Goal: Information Seeking & Learning: Learn about a topic

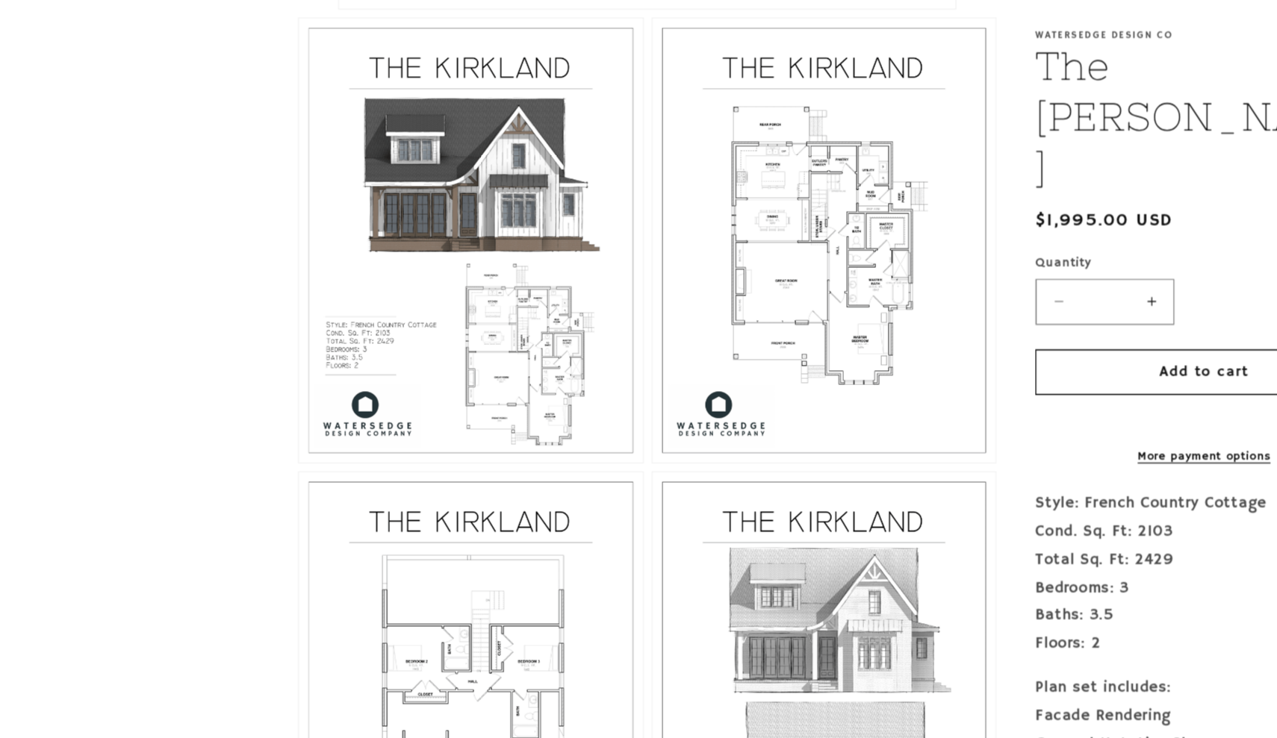
scroll to position [952, 0]
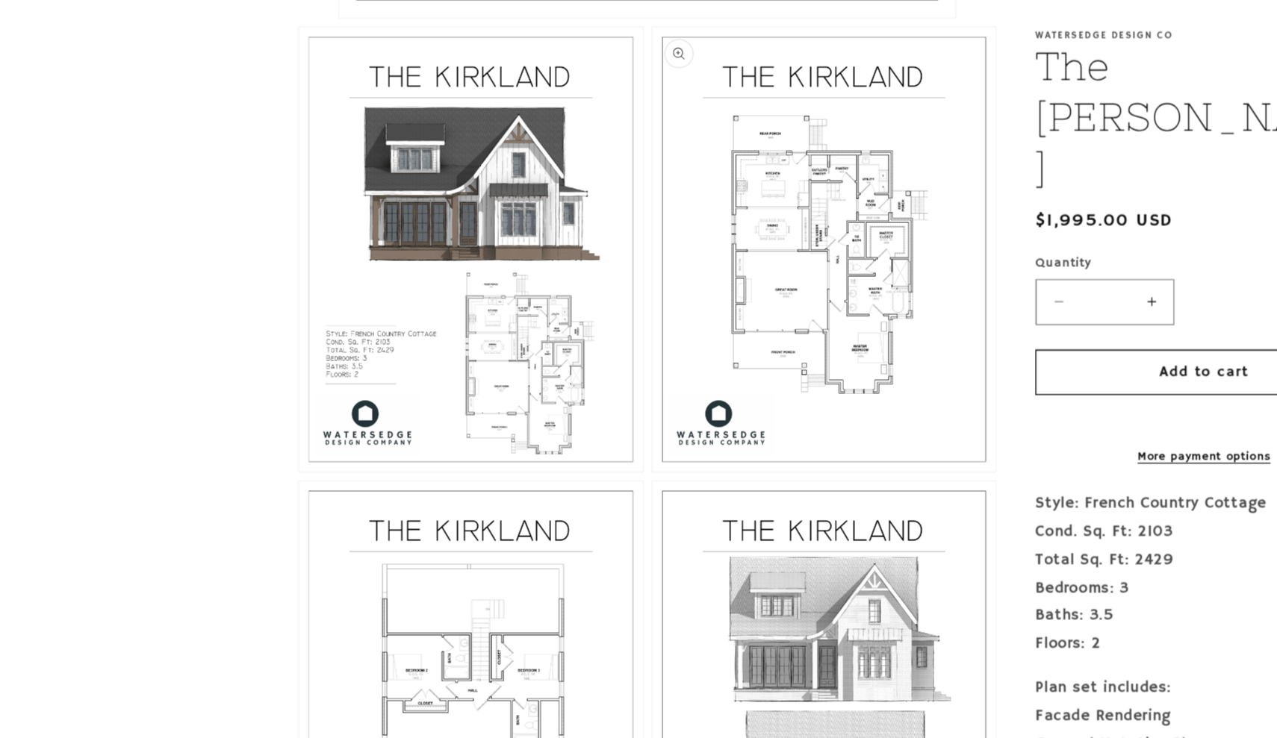
click at [499, 361] on button "Open media 3 in modal" at bounding box center [499, 361] width 0 height 0
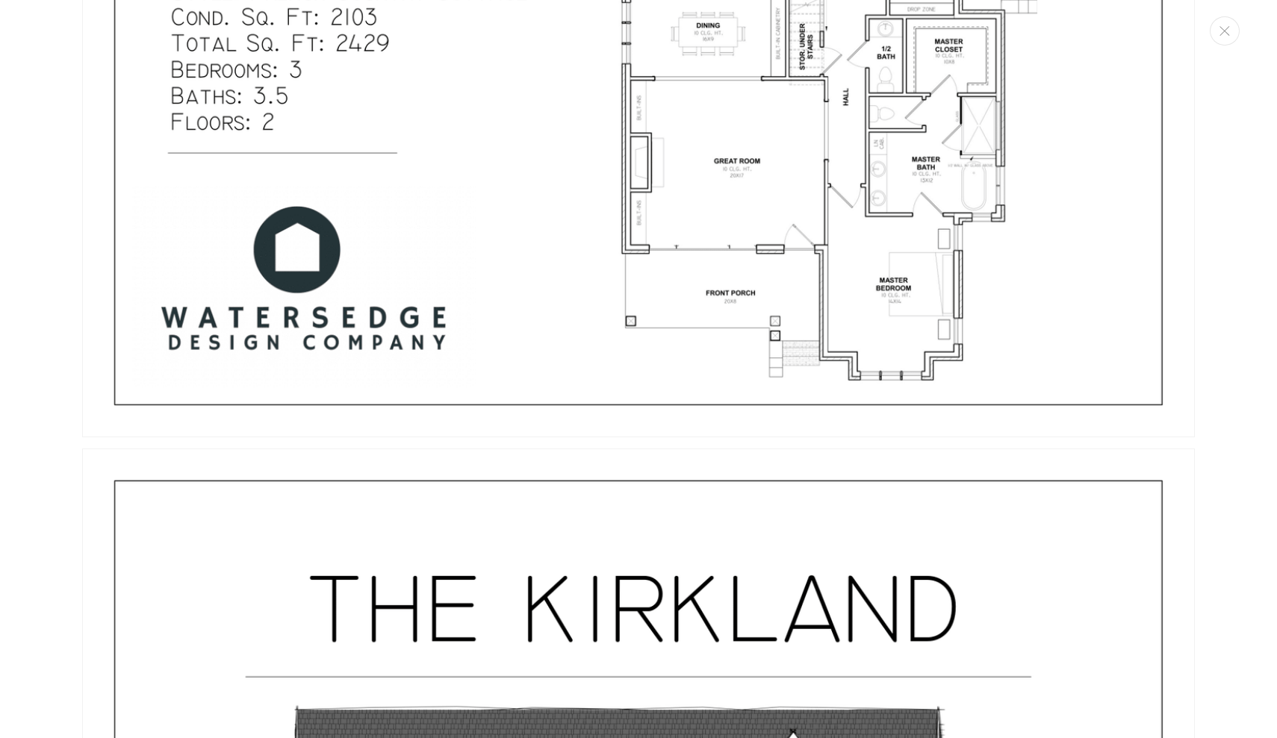
scroll to position [953, 0]
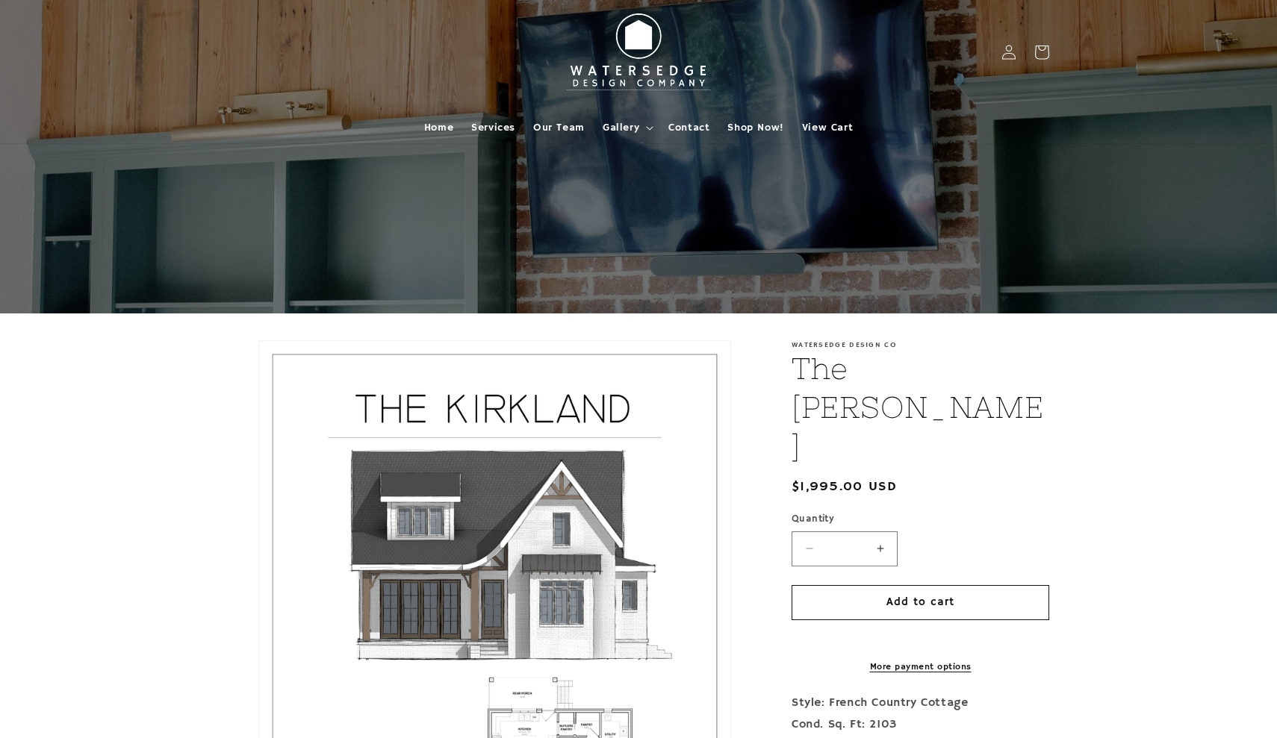
scroll to position [0, 0]
click at [445, 129] on span "Home" at bounding box center [438, 127] width 29 height 13
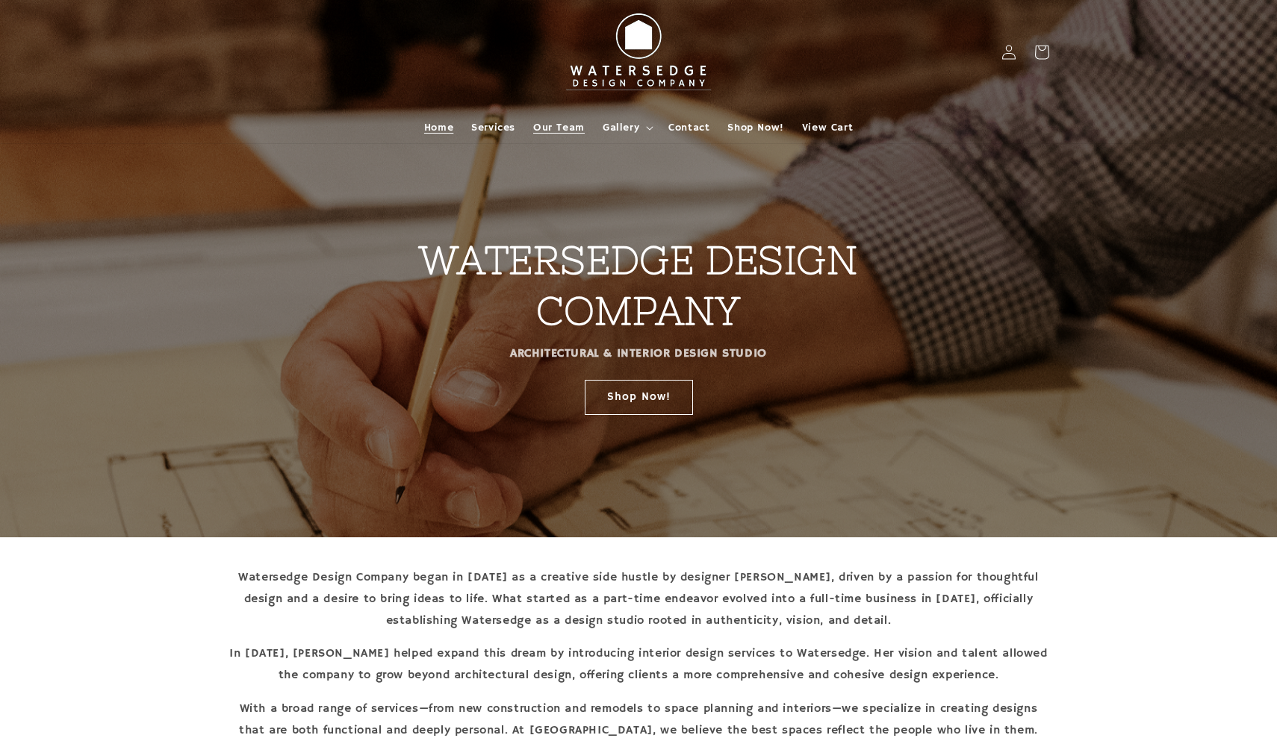
click at [577, 125] on span "Our Team" at bounding box center [559, 127] width 52 height 13
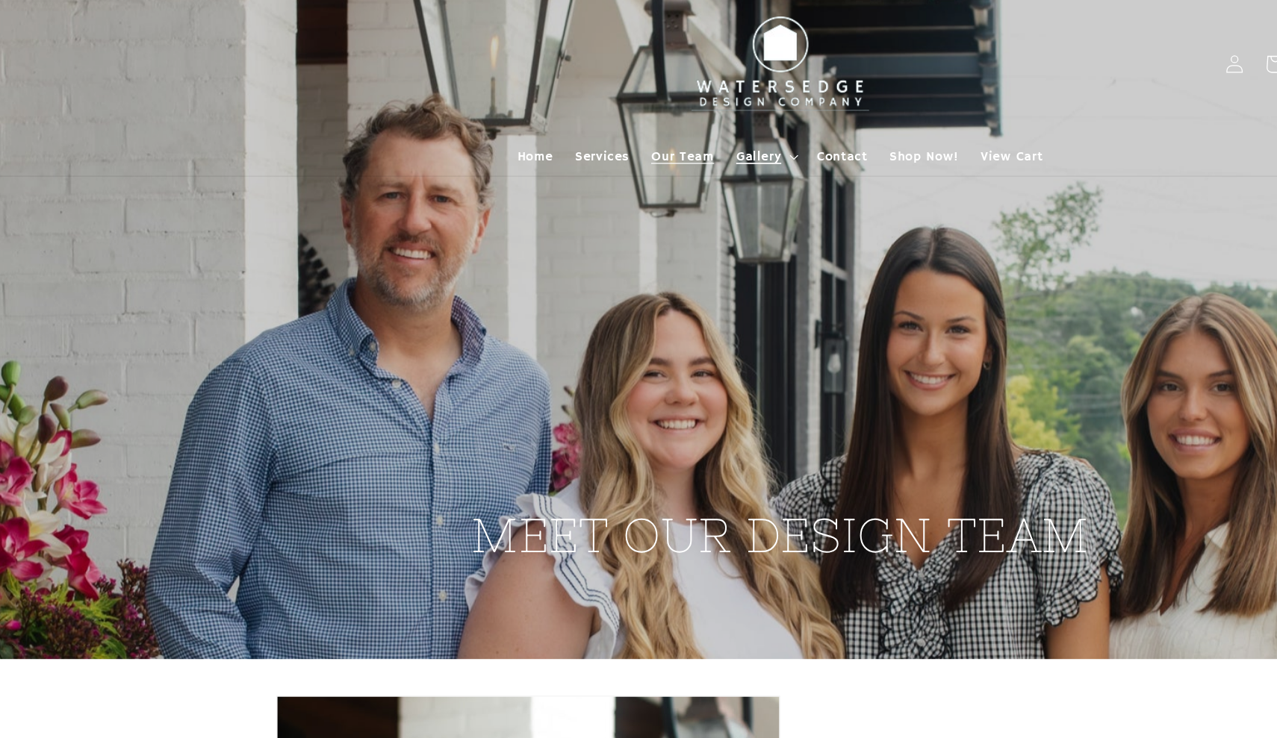
click at [619, 121] on span "Gallery" at bounding box center [621, 127] width 37 height 13
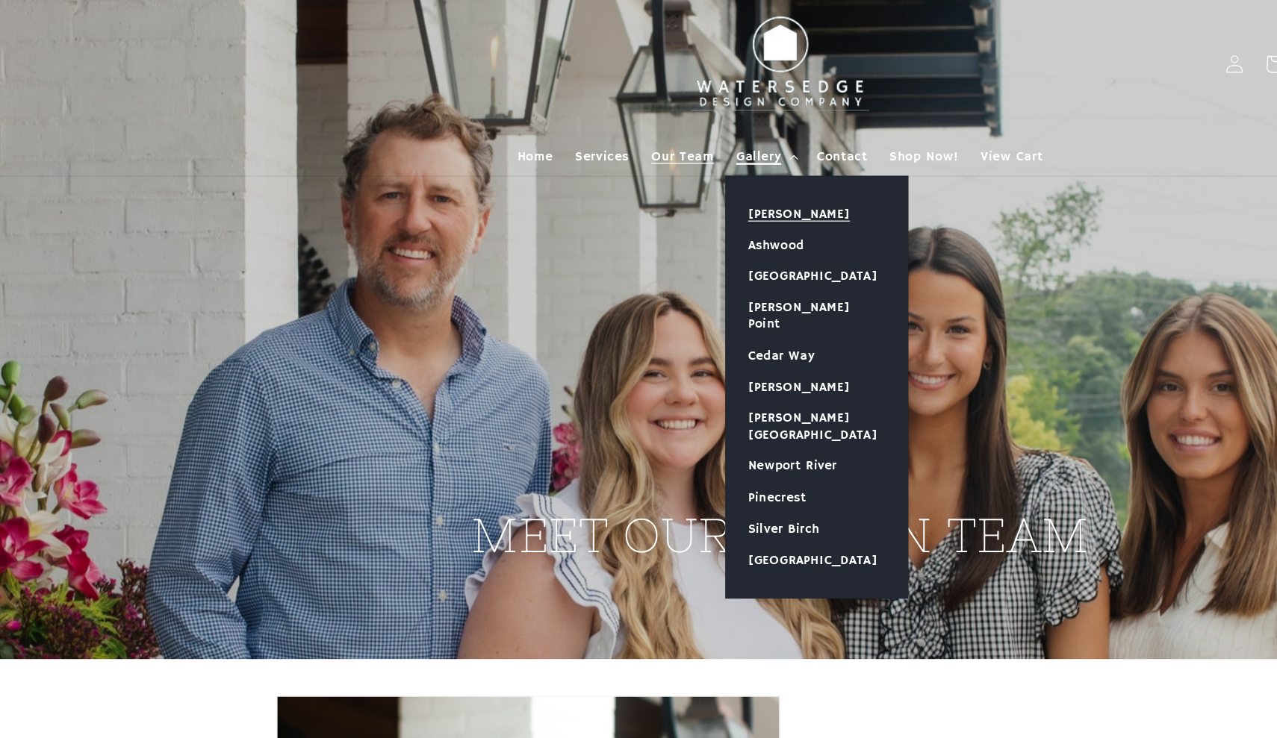
click at [661, 168] on link "[PERSON_NAME]" at bounding box center [668, 174] width 148 height 25
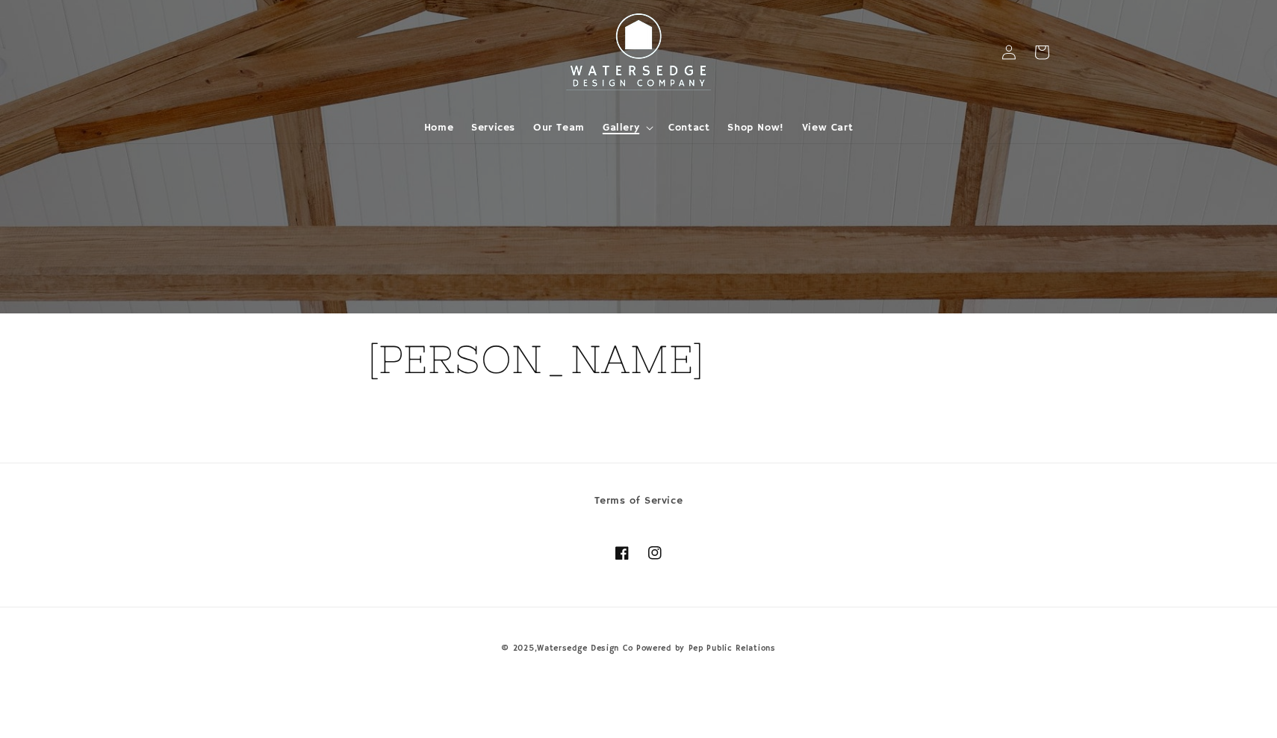
click at [622, 128] on span "Gallery" at bounding box center [621, 127] width 37 height 13
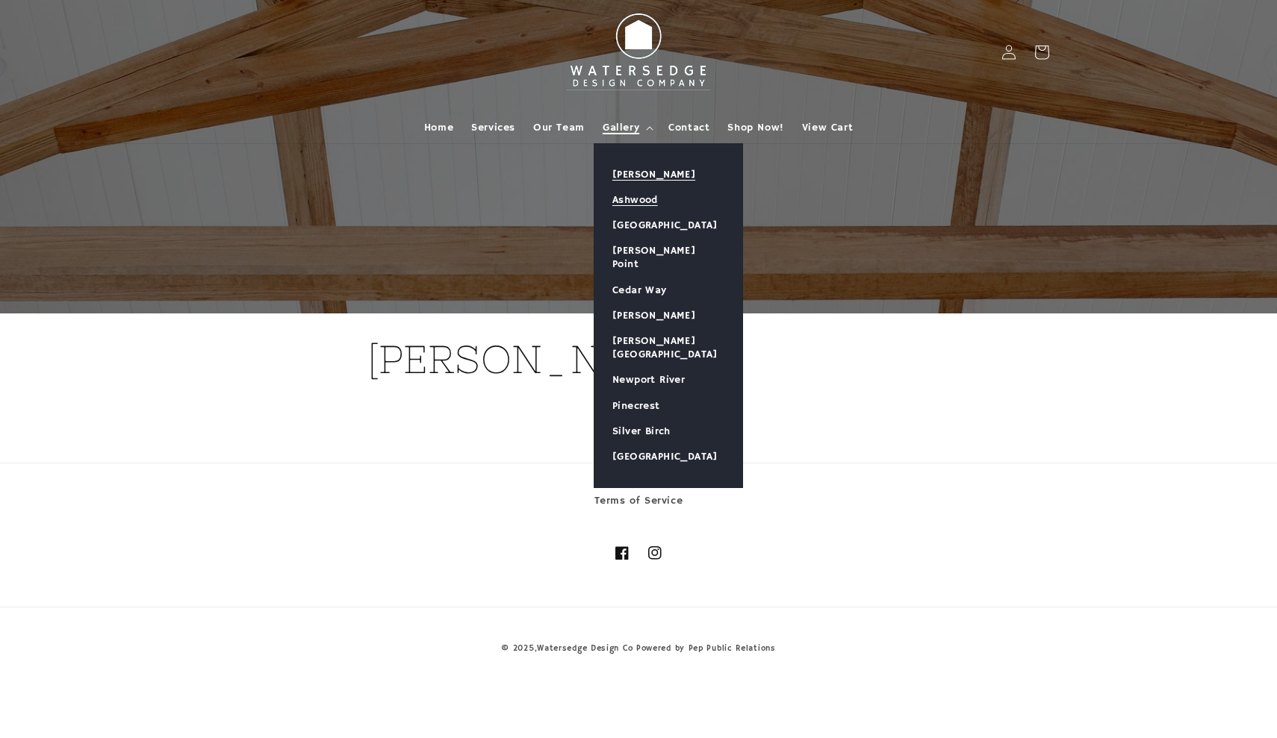
click at [635, 201] on link "Ashwood" at bounding box center [668, 199] width 148 height 25
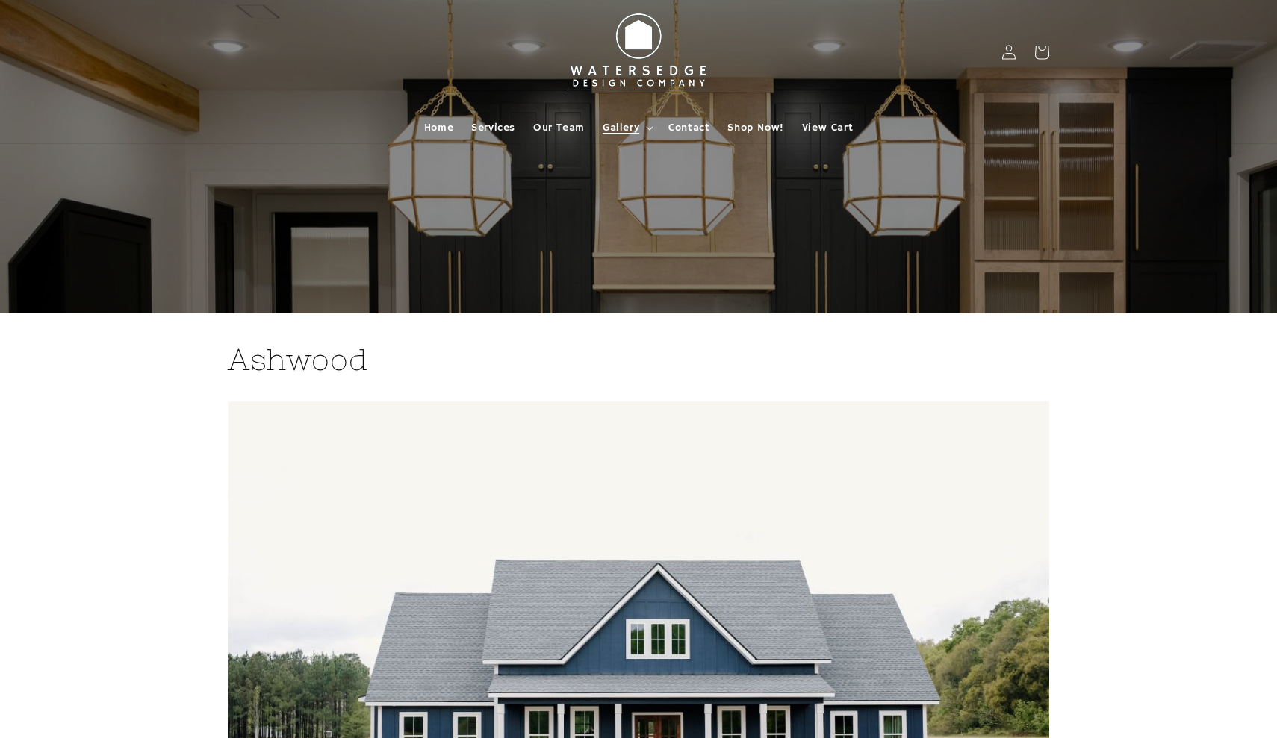
click at [626, 127] on span "Gallery" at bounding box center [621, 127] width 37 height 13
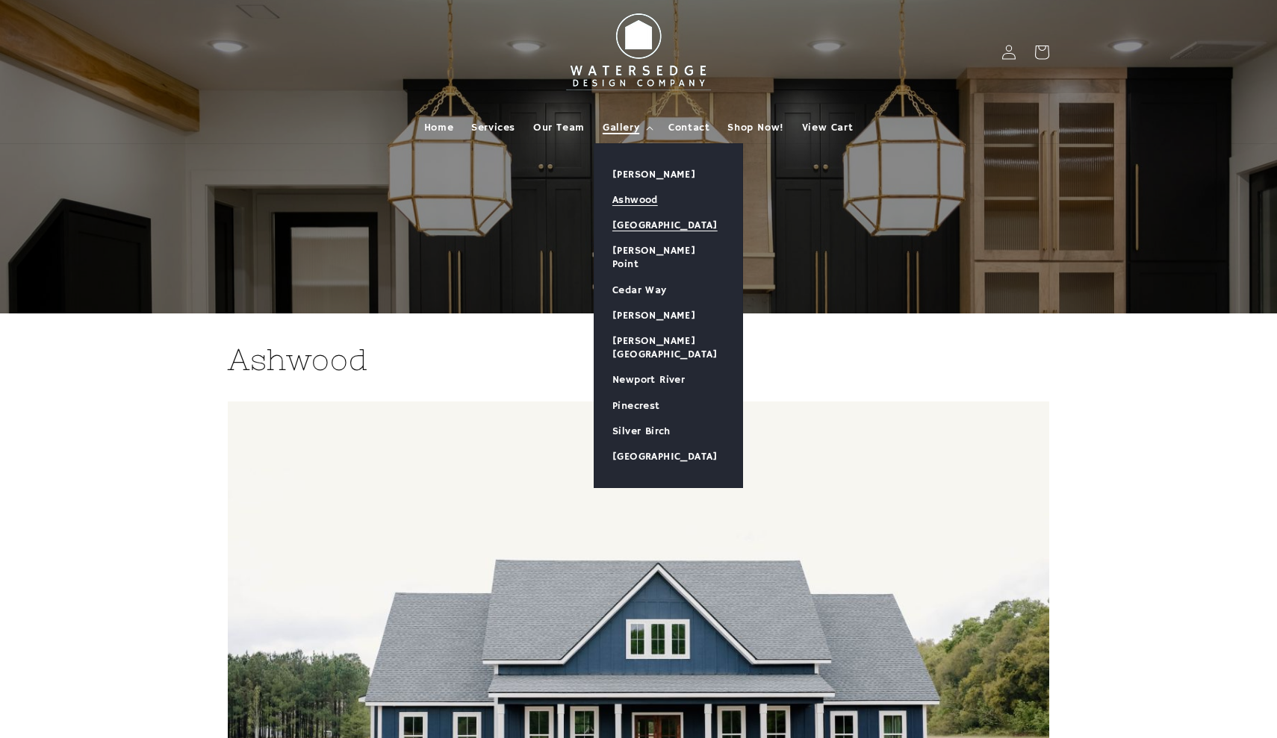
click at [632, 223] on link "[GEOGRAPHIC_DATA]" at bounding box center [668, 225] width 148 height 25
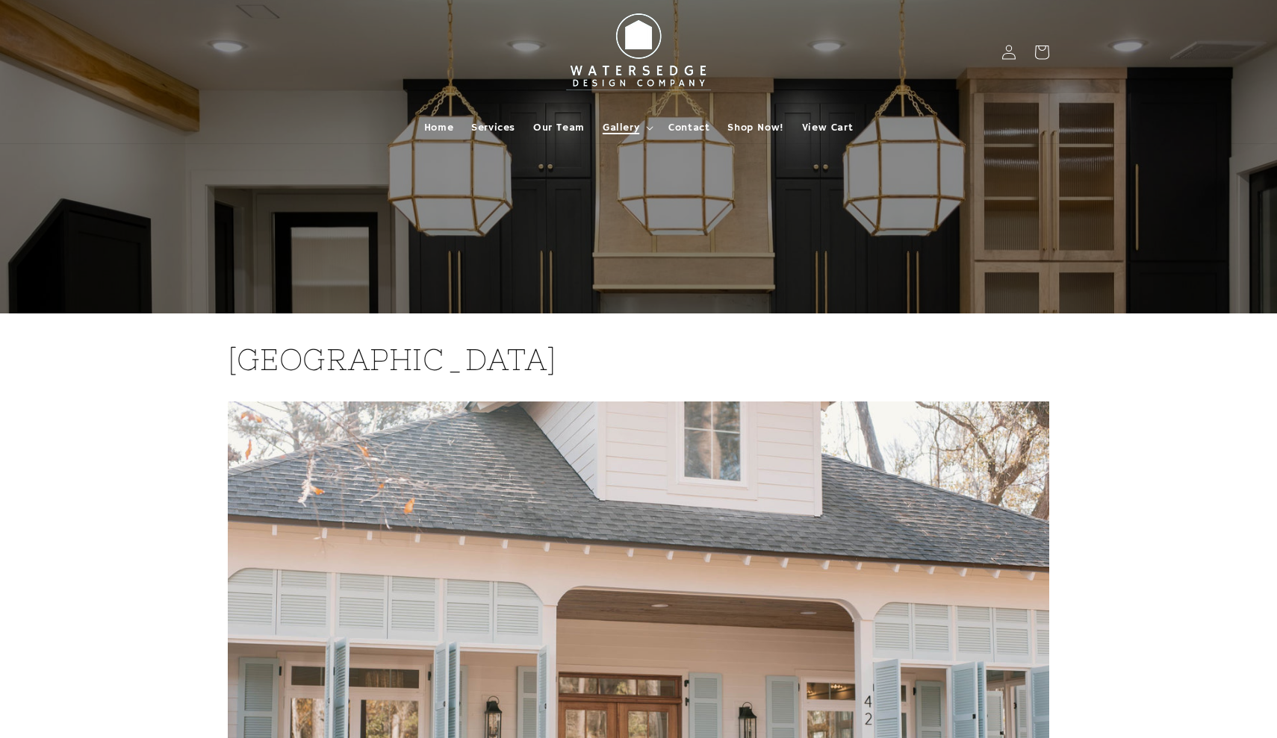
click at [627, 128] on span "Gallery" at bounding box center [621, 127] width 37 height 13
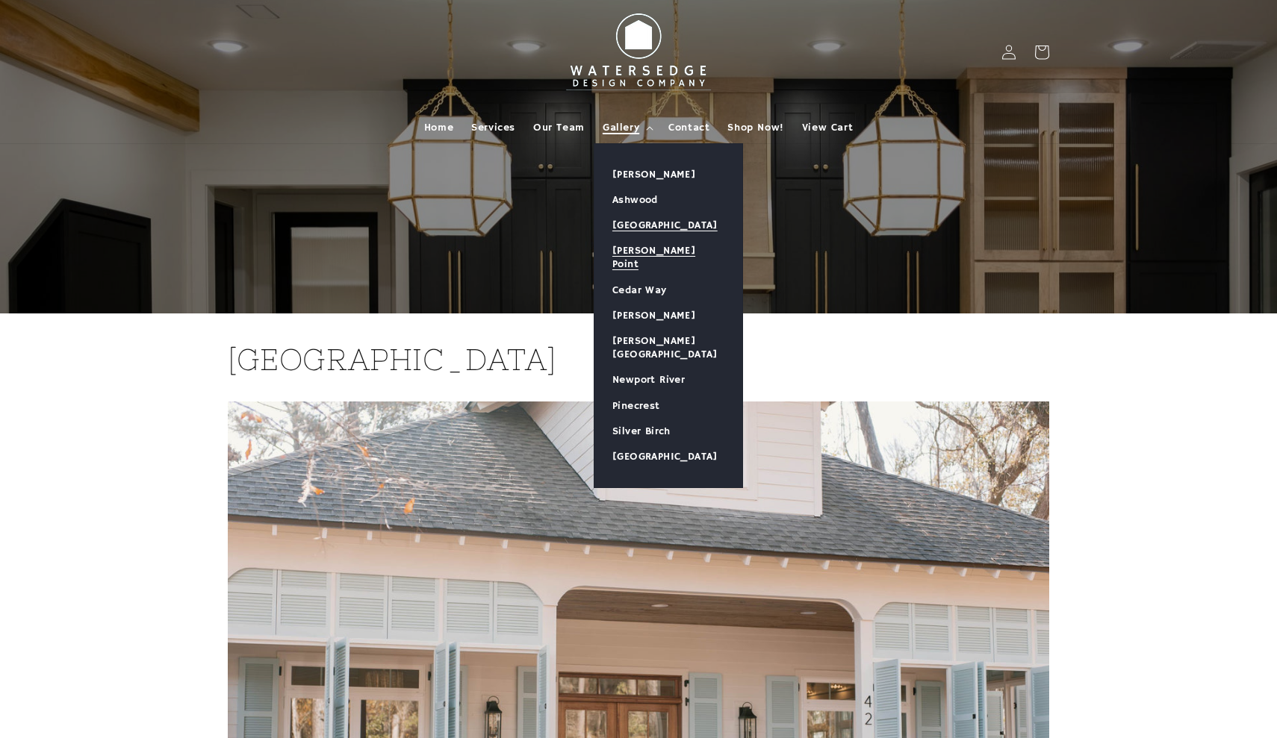
click at [634, 246] on link "[PERSON_NAME] Point" at bounding box center [668, 257] width 148 height 39
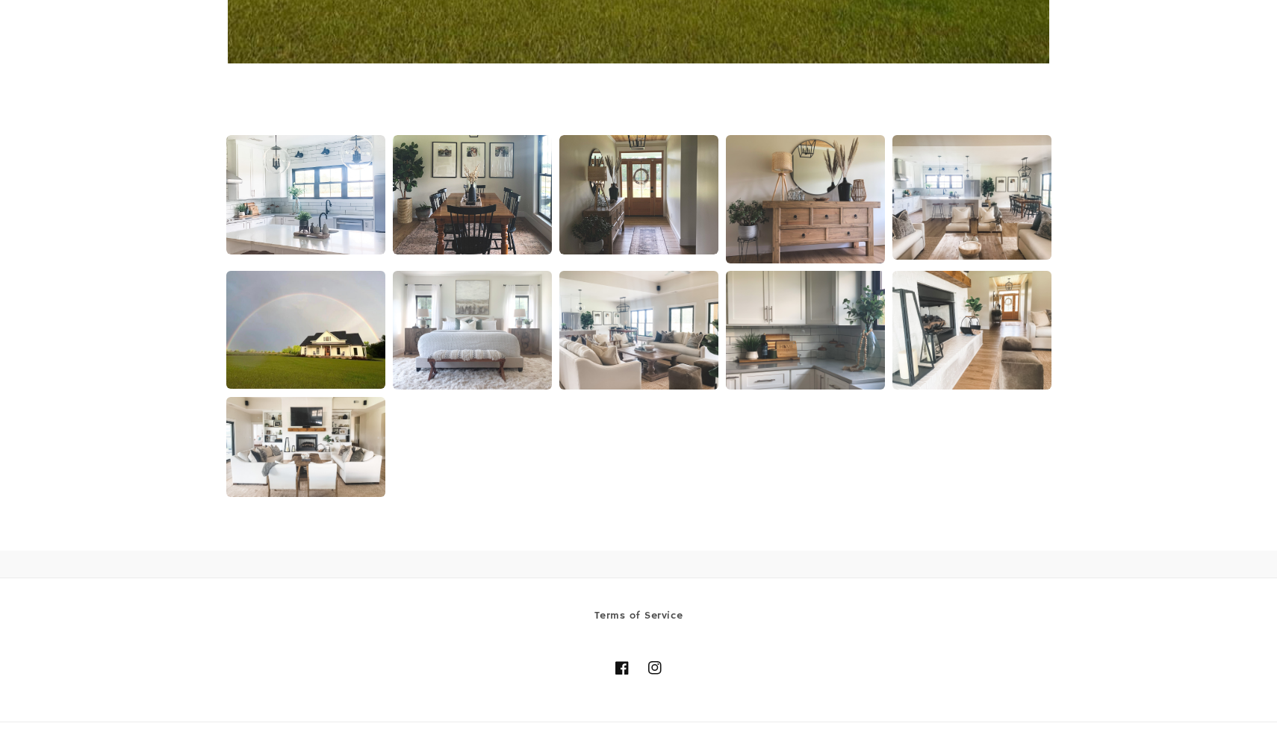
scroll to position [909, 0]
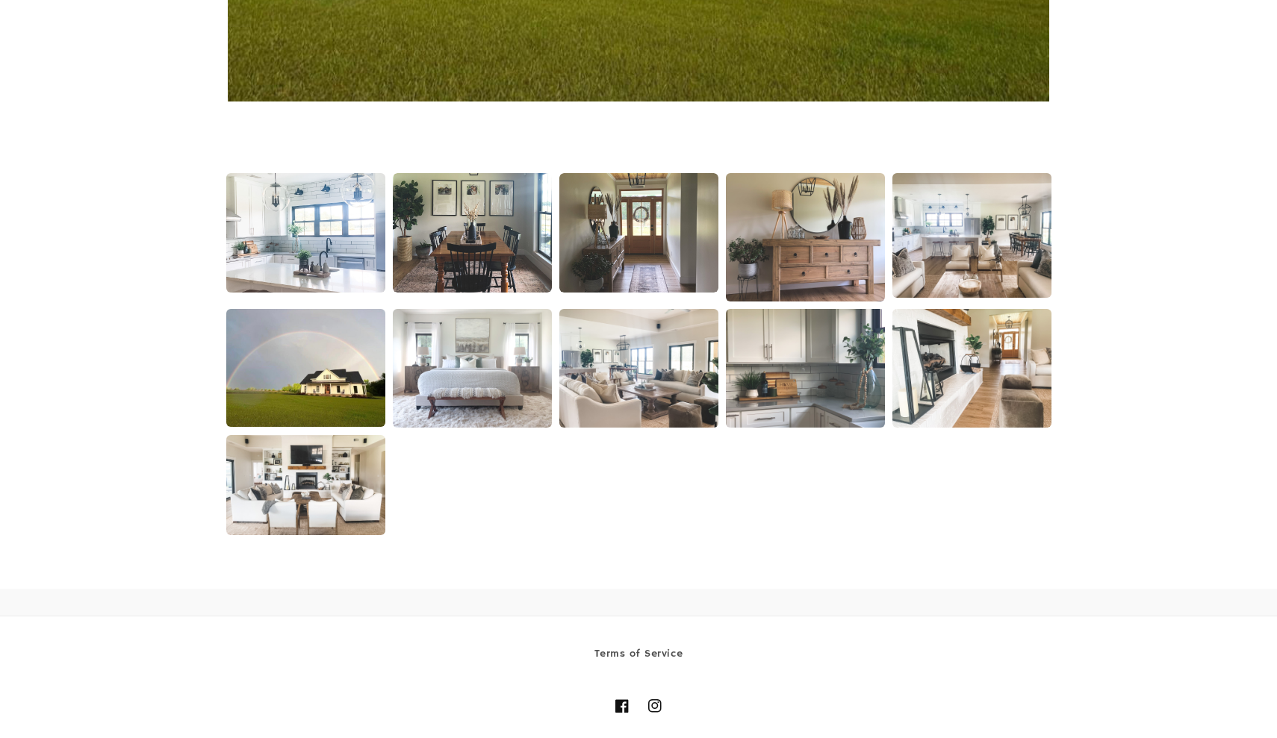
click at [334, 228] on img at bounding box center [305, 233] width 162 height 122
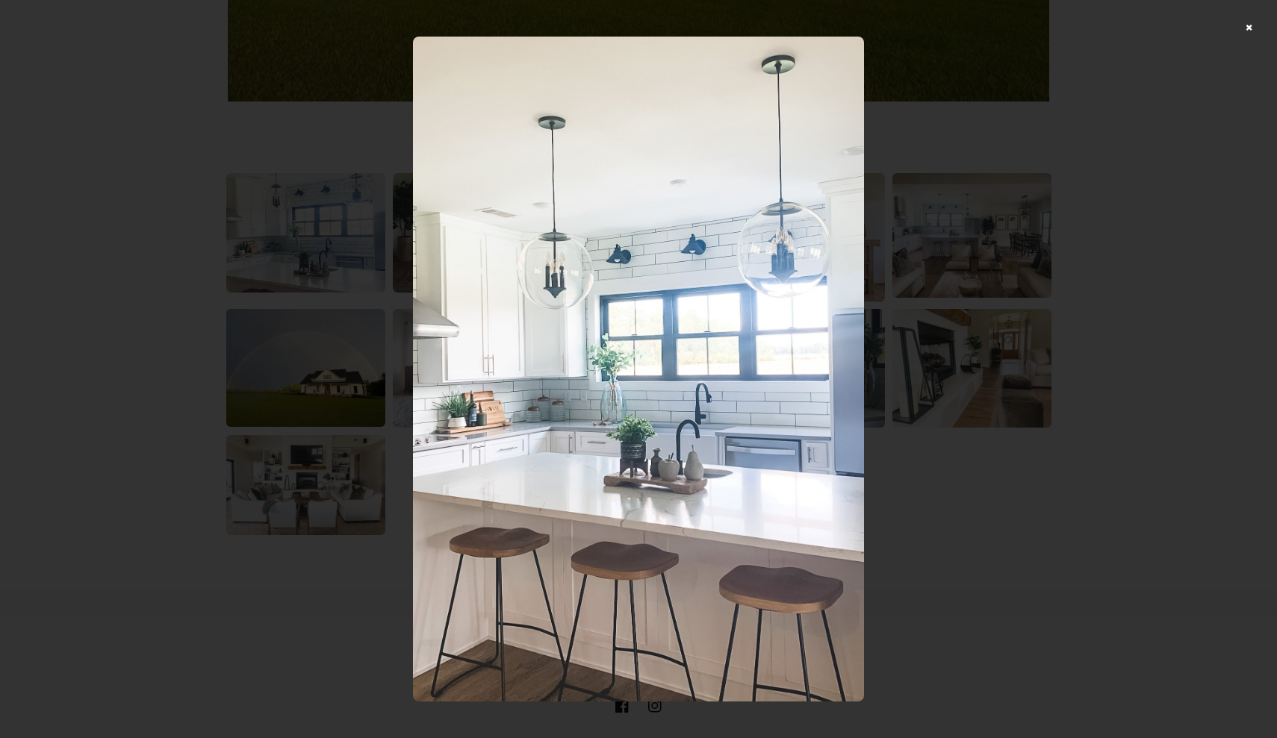
click at [1254, 31] on div at bounding box center [638, 369] width 1277 height 738
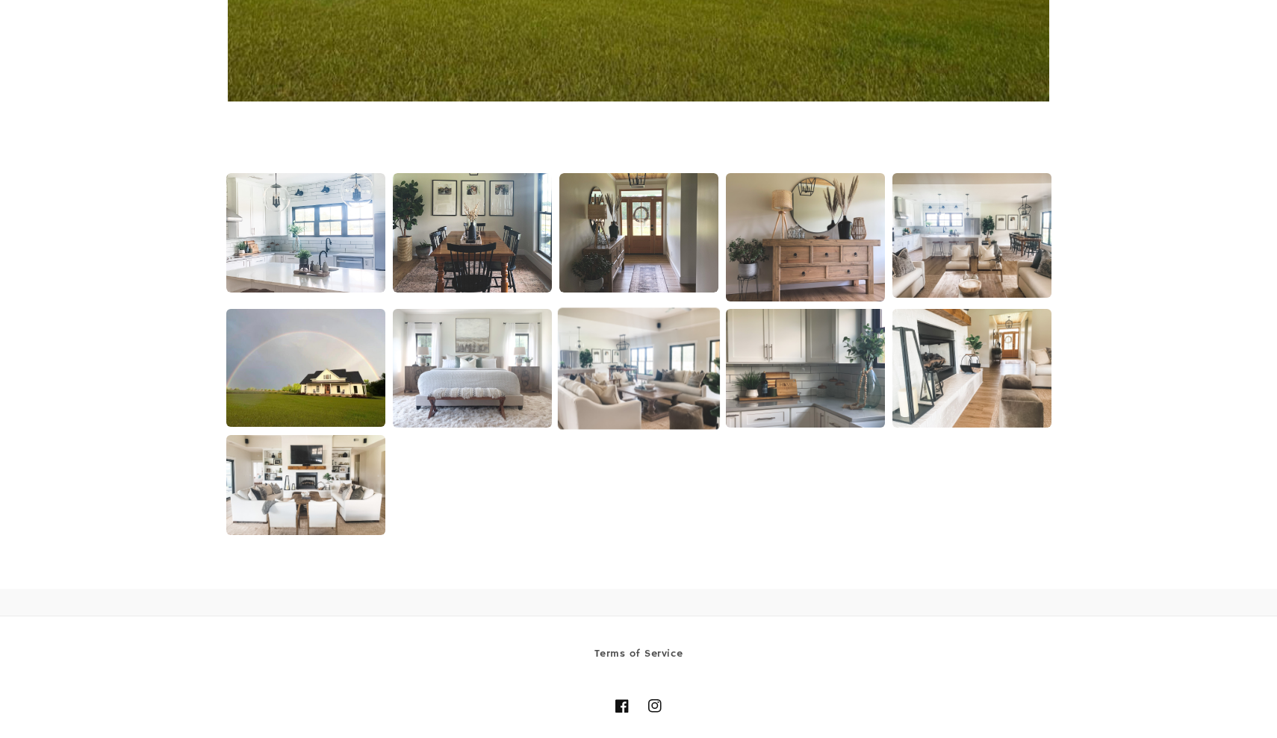
click at [717, 337] on img at bounding box center [638, 369] width 162 height 122
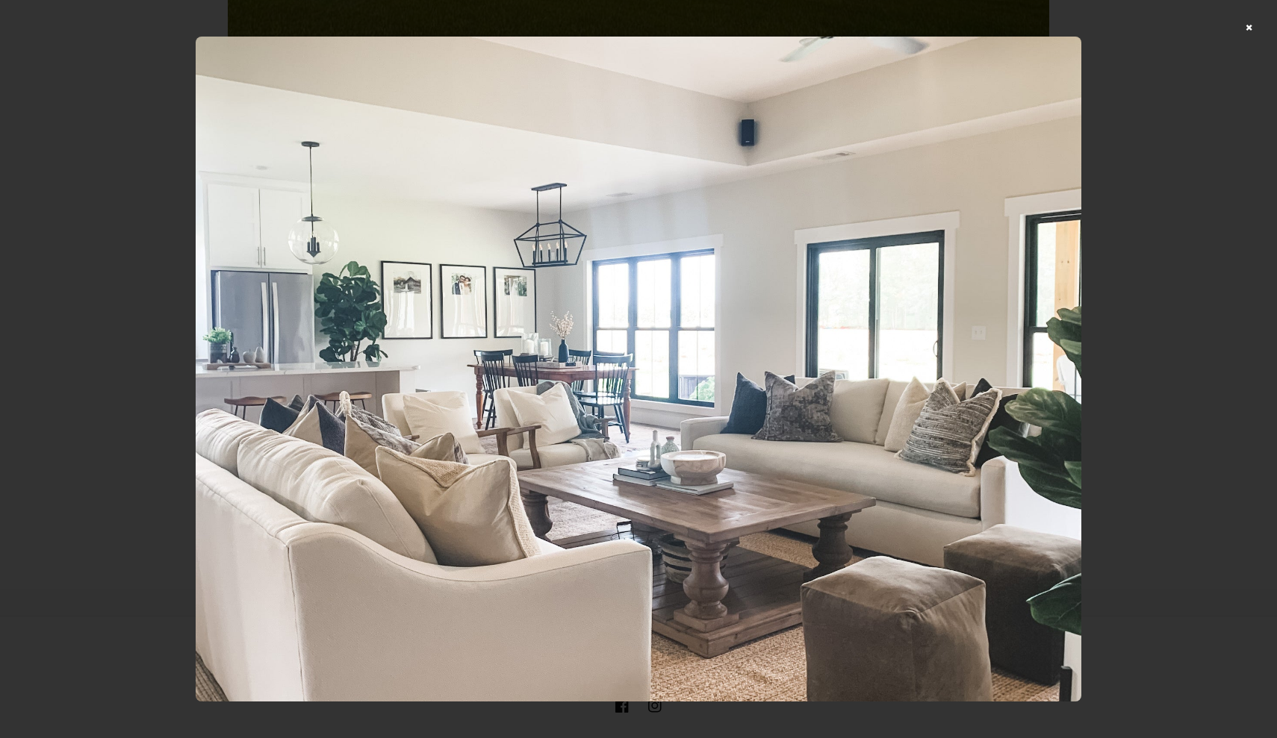
click at [1251, 29] on div at bounding box center [638, 369] width 1277 height 738
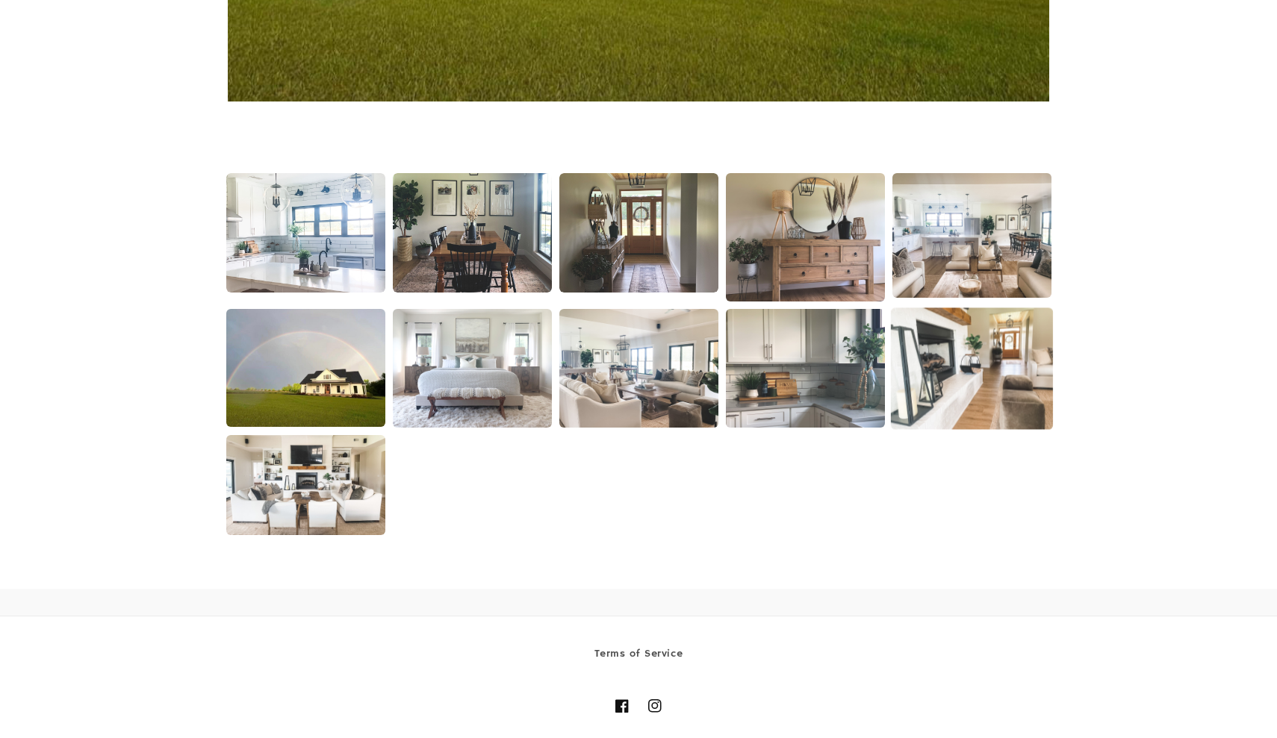
click at [962, 372] on img at bounding box center [971, 369] width 162 height 122
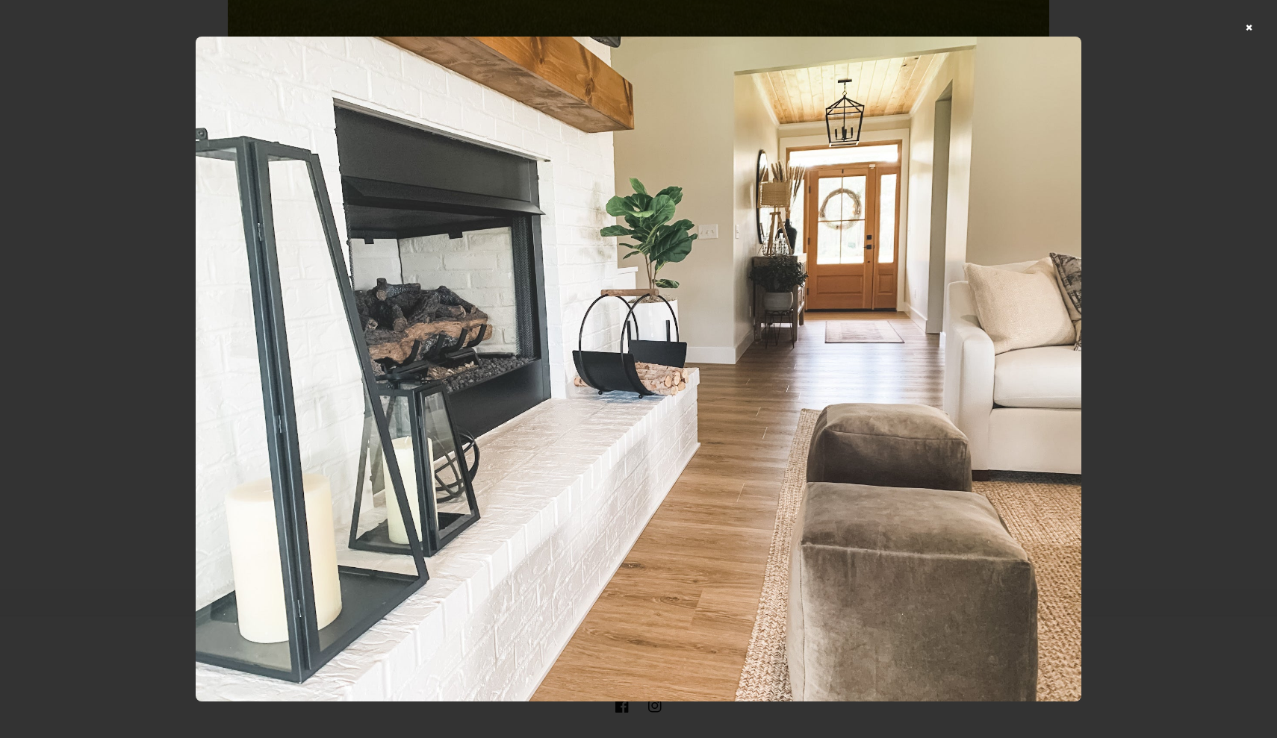
click at [1248, 29] on div at bounding box center [638, 369] width 1277 height 738
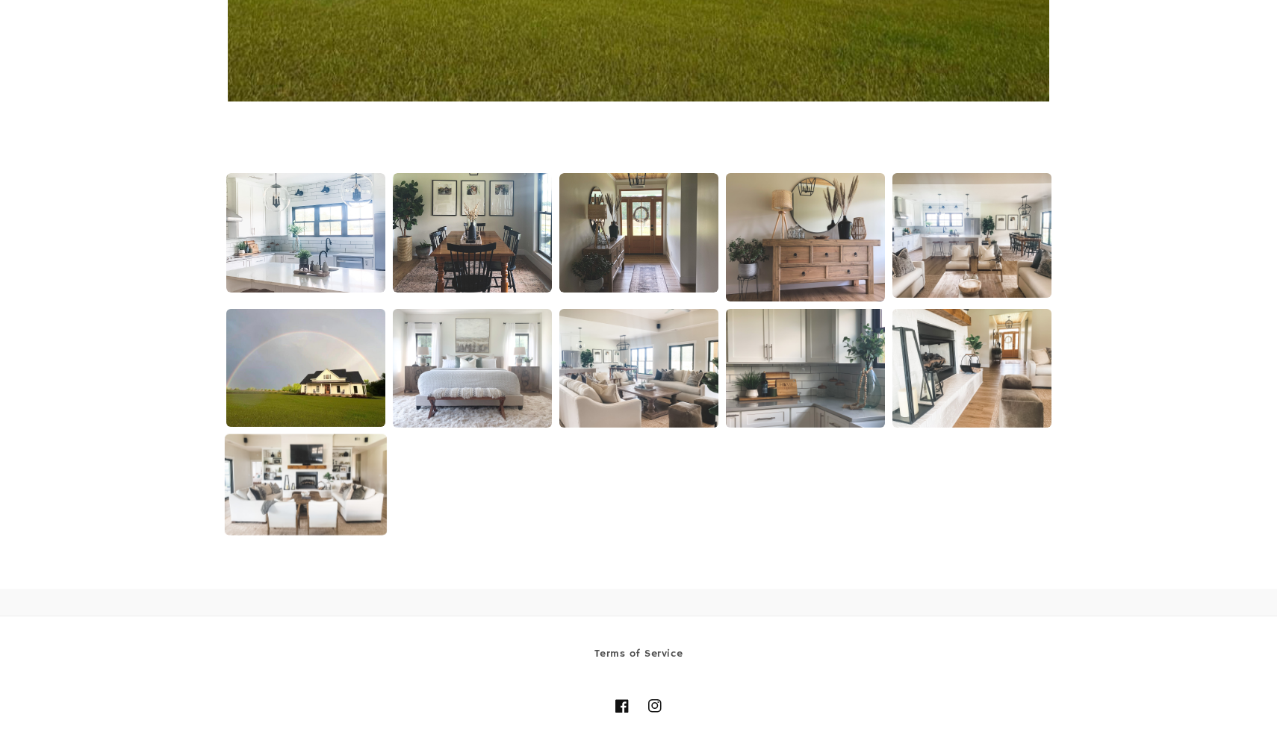
click at [323, 483] on img at bounding box center [305, 486] width 162 height 102
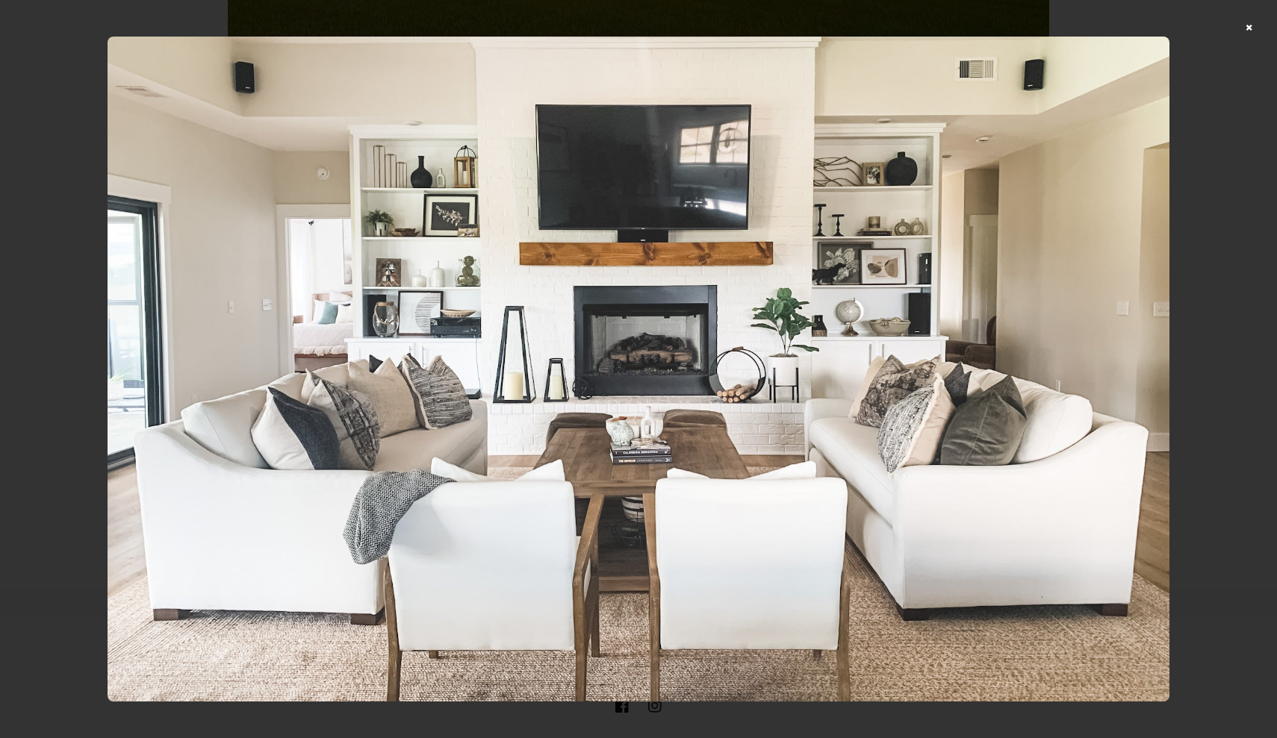
click at [1249, 28] on div at bounding box center [638, 369] width 1277 height 738
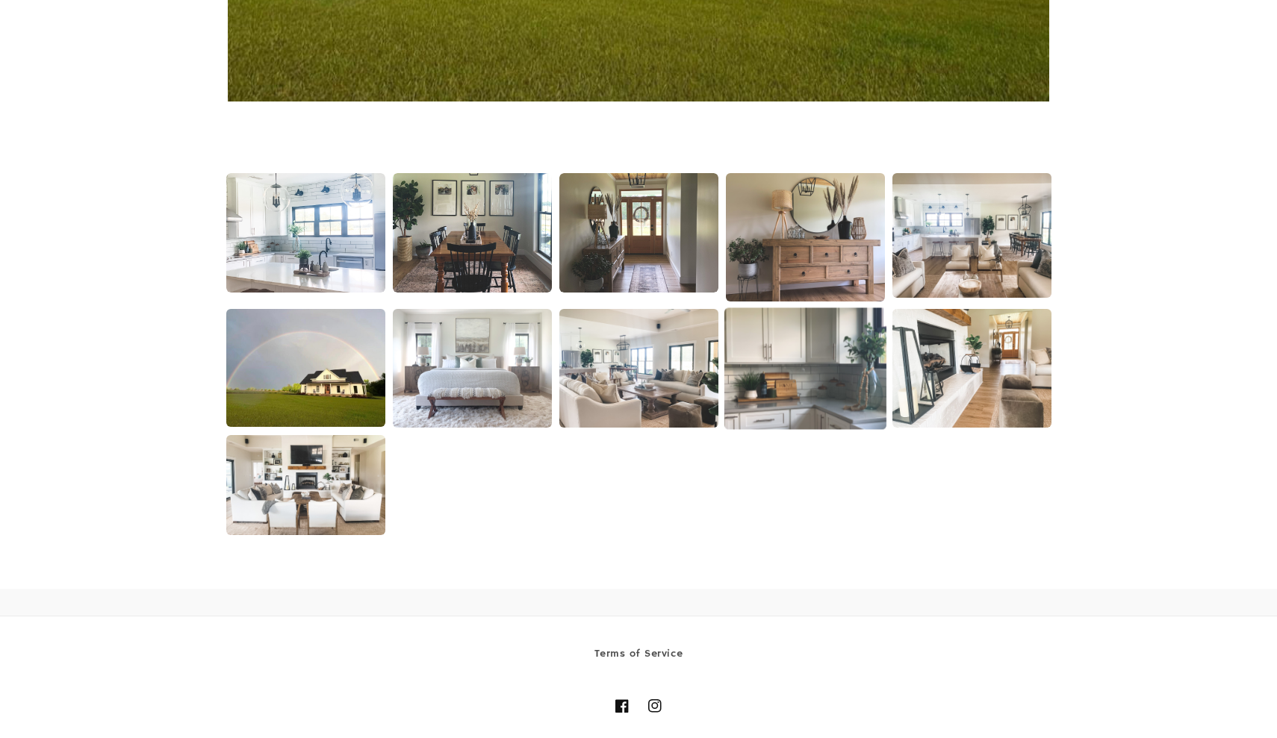
click at [765, 380] on img at bounding box center [804, 369] width 162 height 122
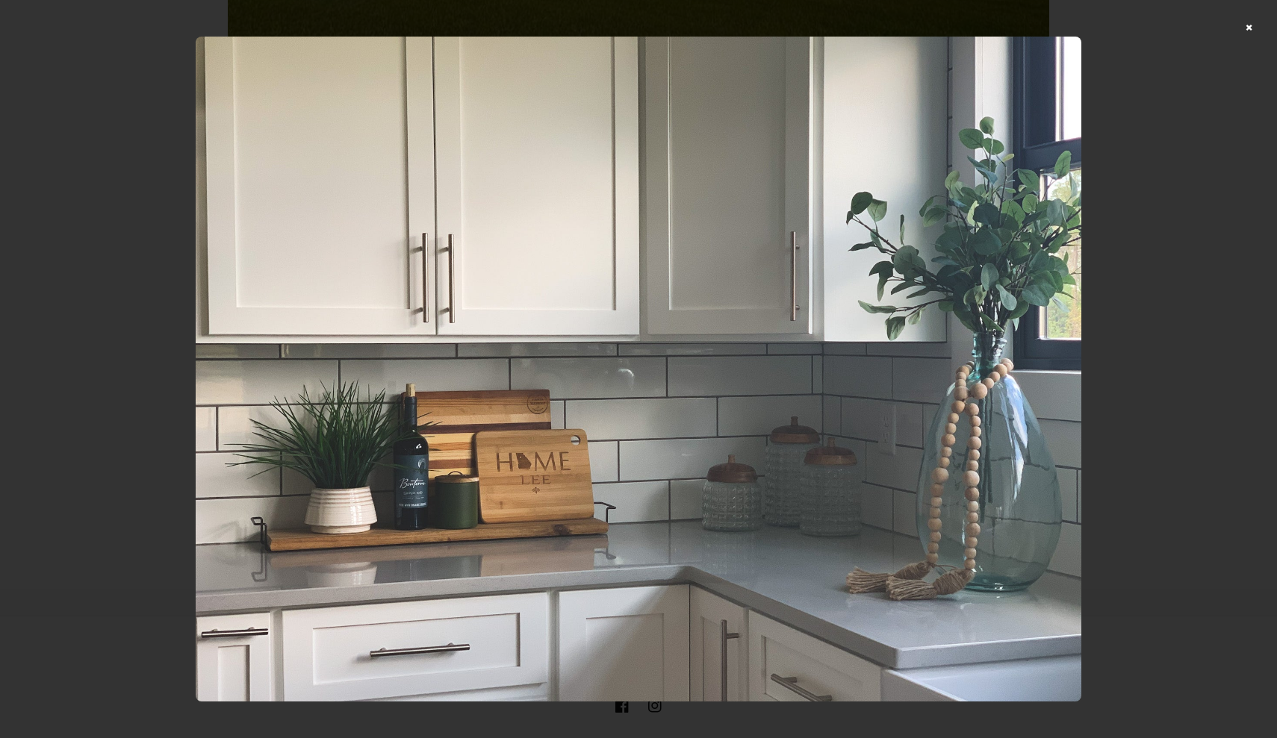
click at [1250, 28] on div at bounding box center [638, 369] width 1277 height 738
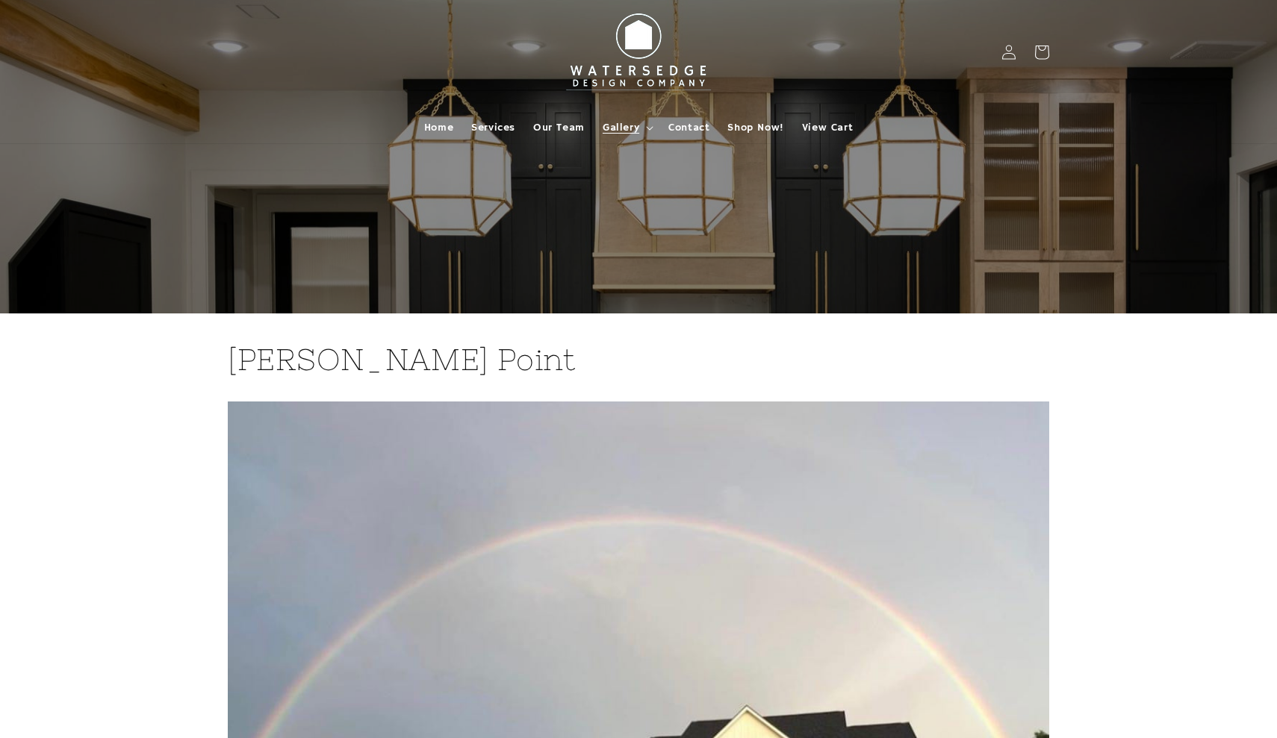
scroll to position [0, 0]
click at [621, 128] on span "Gallery" at bounding box center [621, 127] width 37 height 13
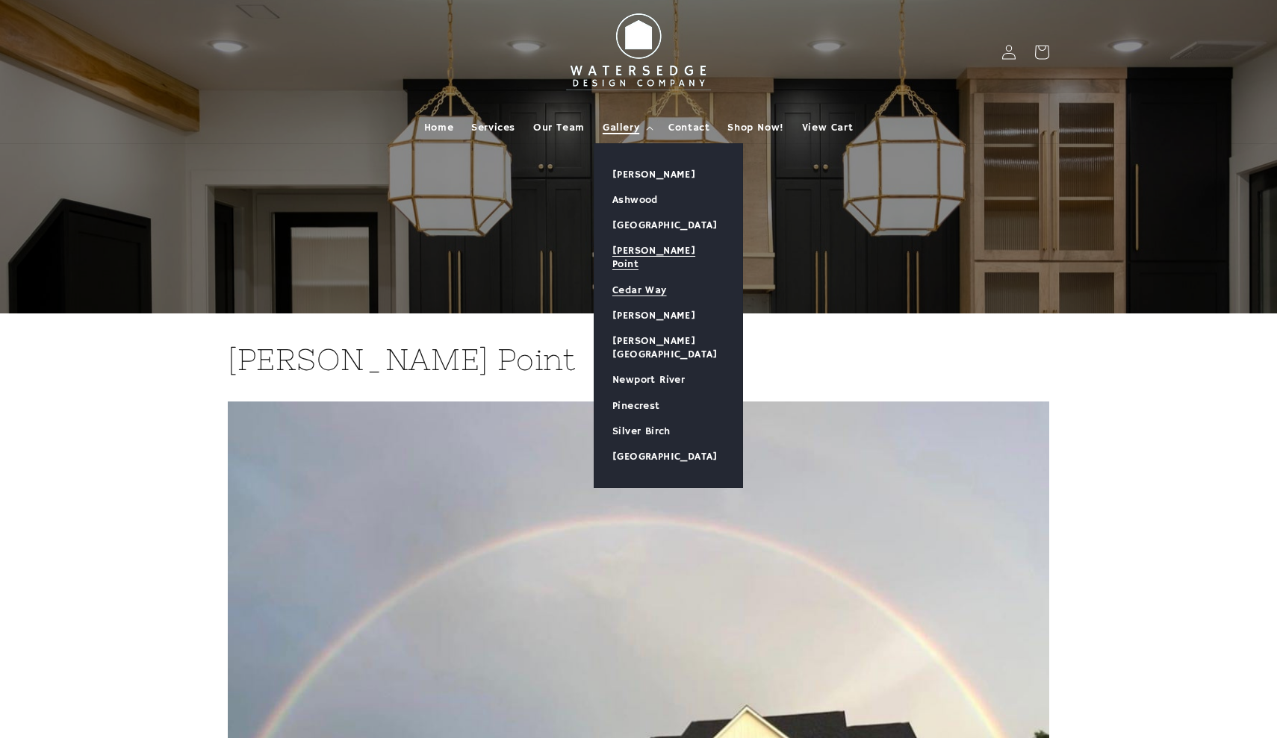
click at [644, 278] on link "Cedar Way" at bounding box center [668, 290] width 148 height 25
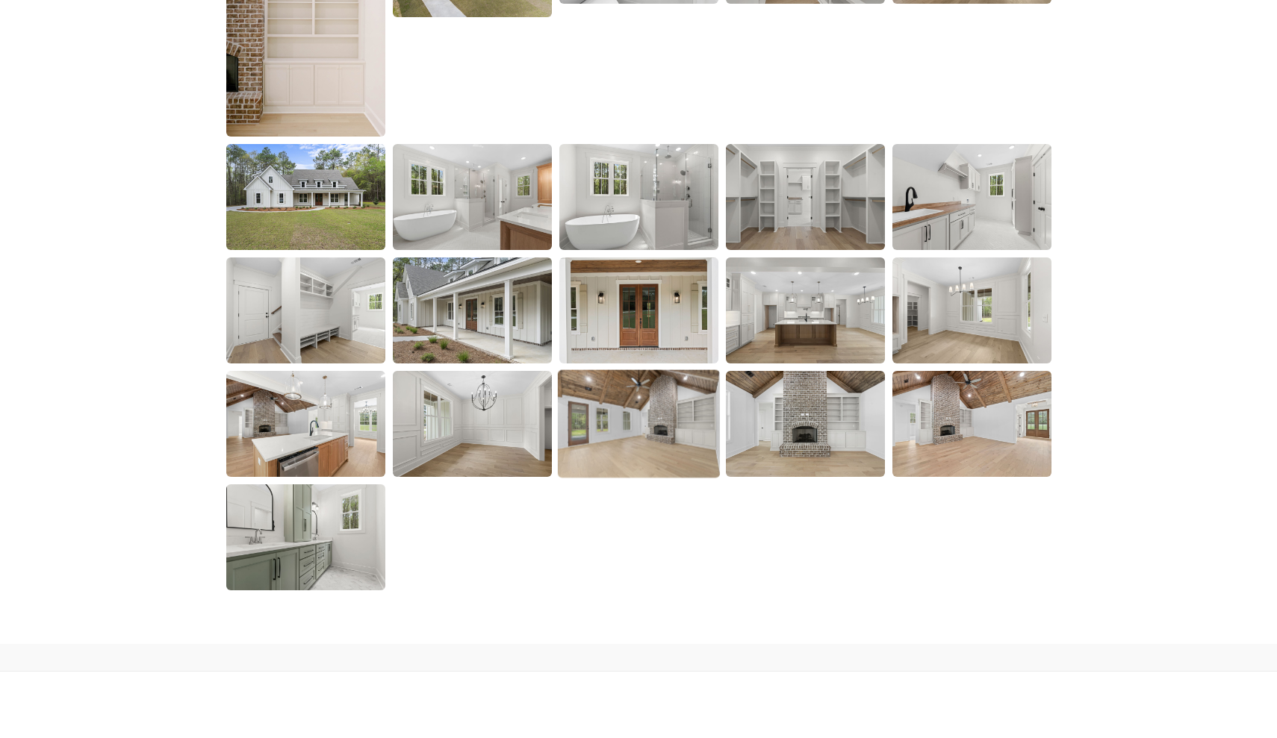
scroll to position [2200, 0]
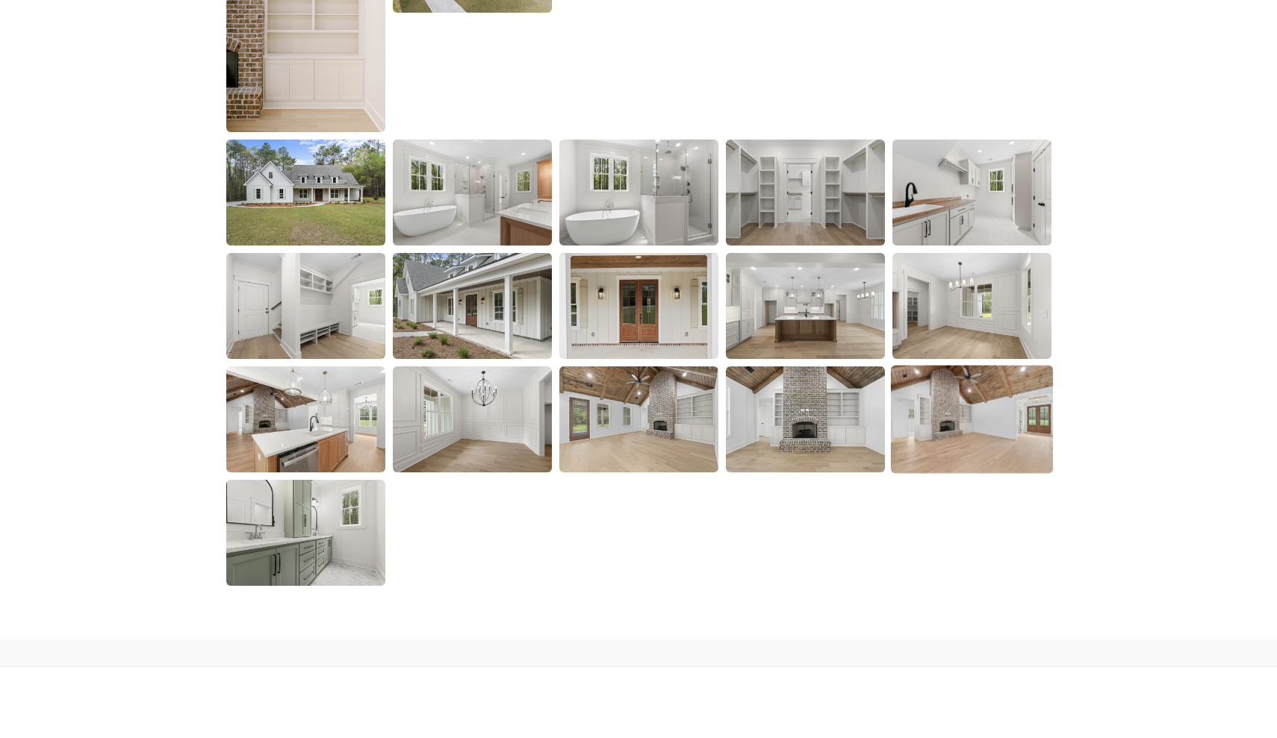
click at [963, 403] on img at bounding box center [971, 419] width 162 height 108
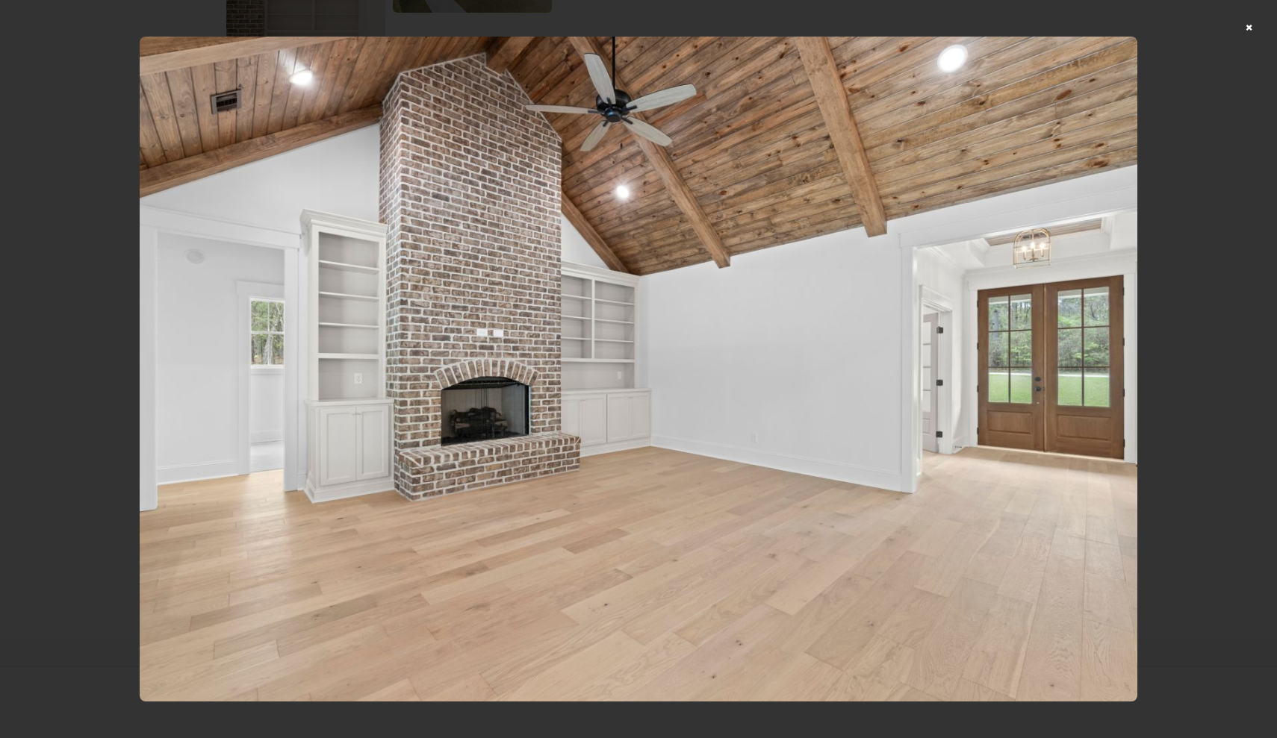
click at [1253, 25] on div at bounding box center [638, 369] width 1277 height 738
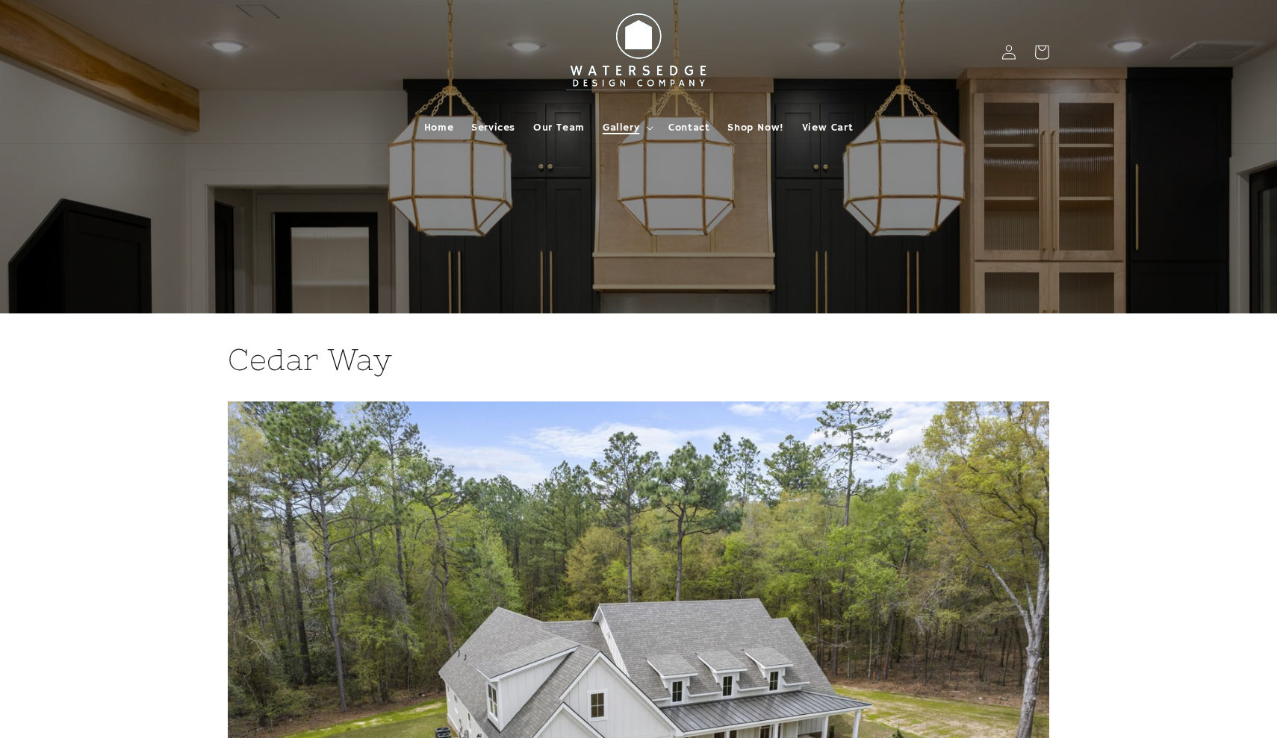
scroll to position [0, 0]
click at [632, 129] on span "Gallery" at bounding box center [621, 127] width 37 height 13
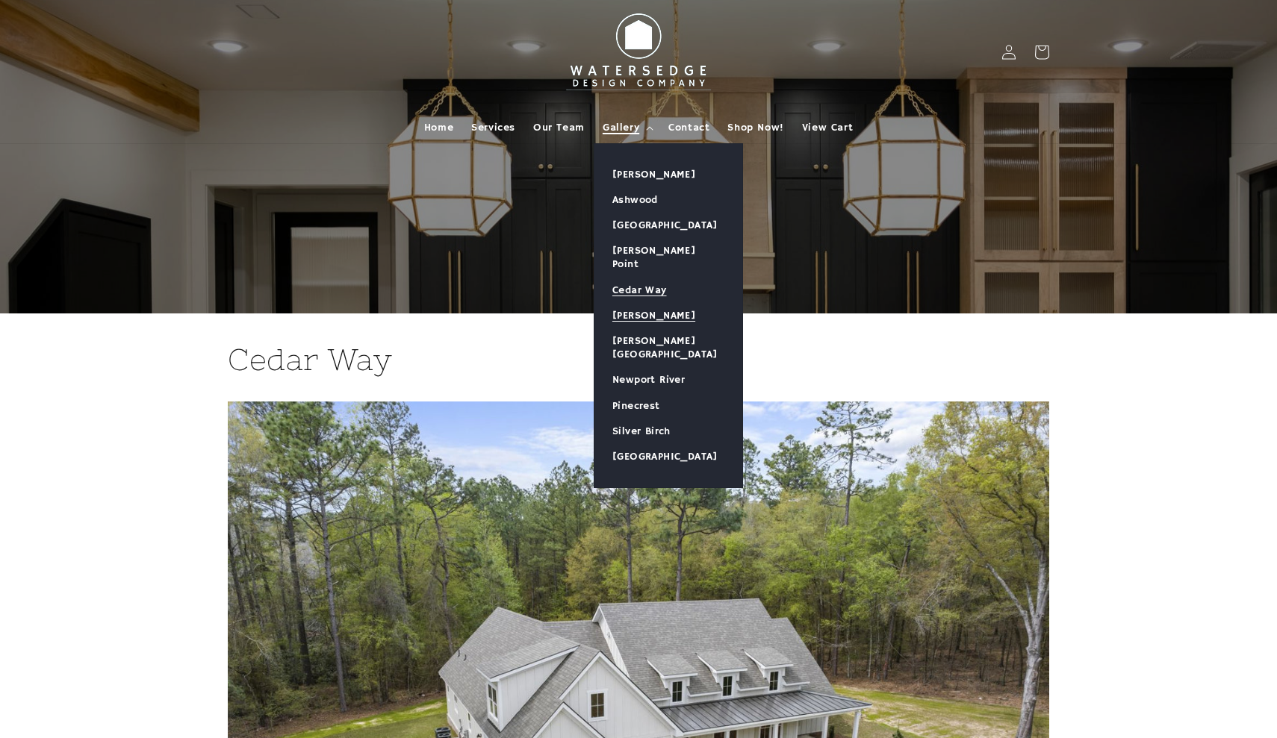
click at [645, 305] on link "[PERSON_NAME]" at bounding box center [668, 315] width 148 height 25
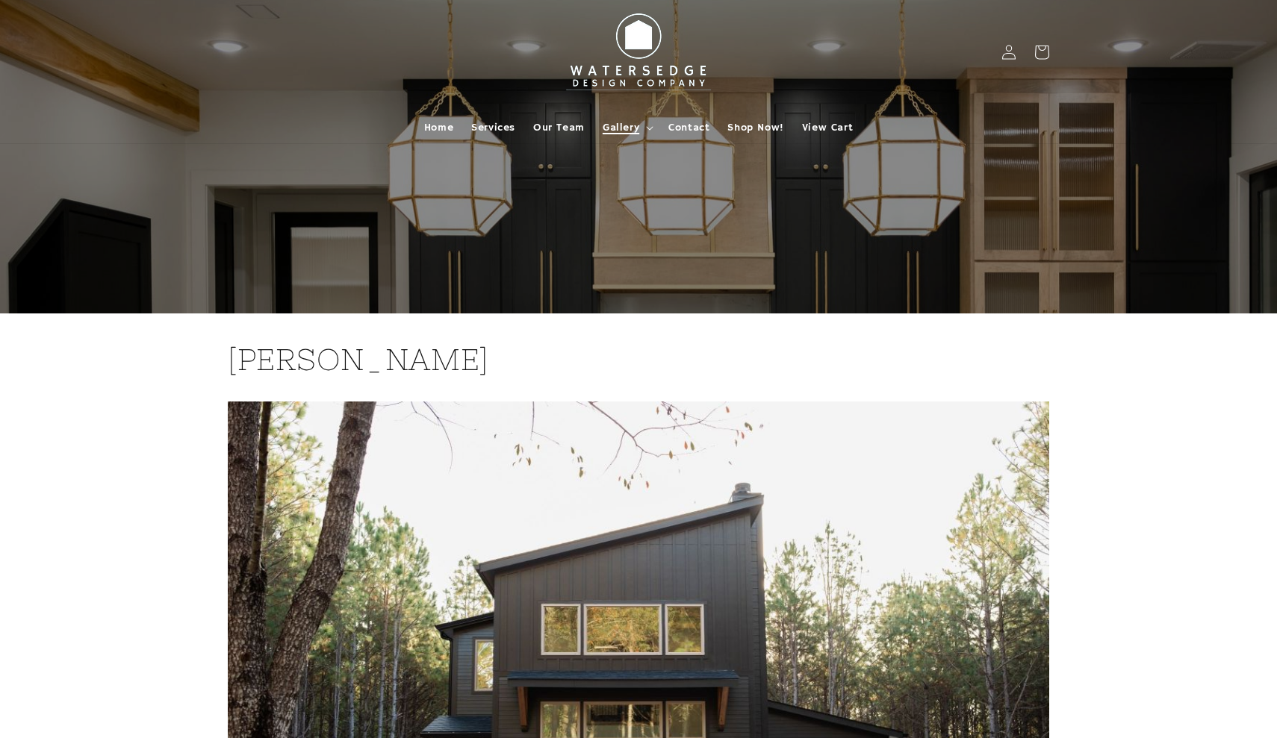
click at [624, 124] on span "Gallery" at bounding box center [621, 127] width 37 height 13
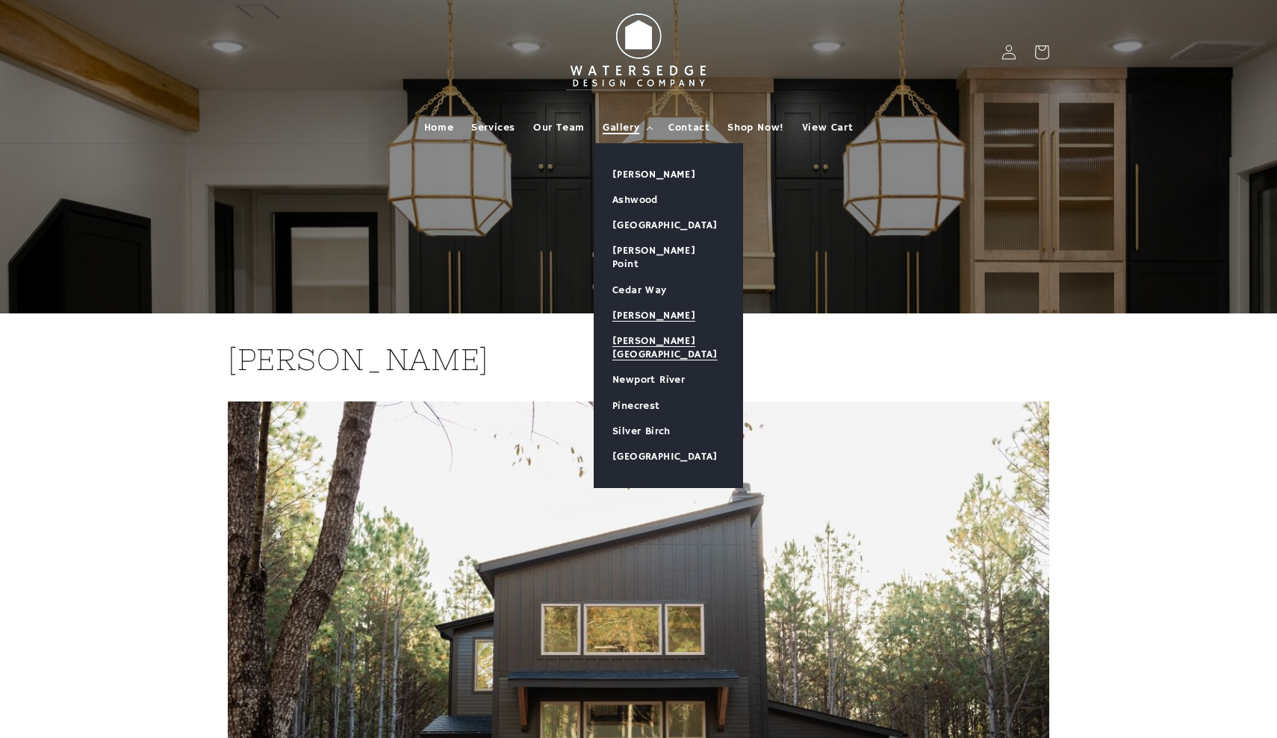
click at [637, 329] on link "[PERSON_NAME][GEOGRAPHIC_DATA]" at bounding box center [668, 348] width 148 height 39
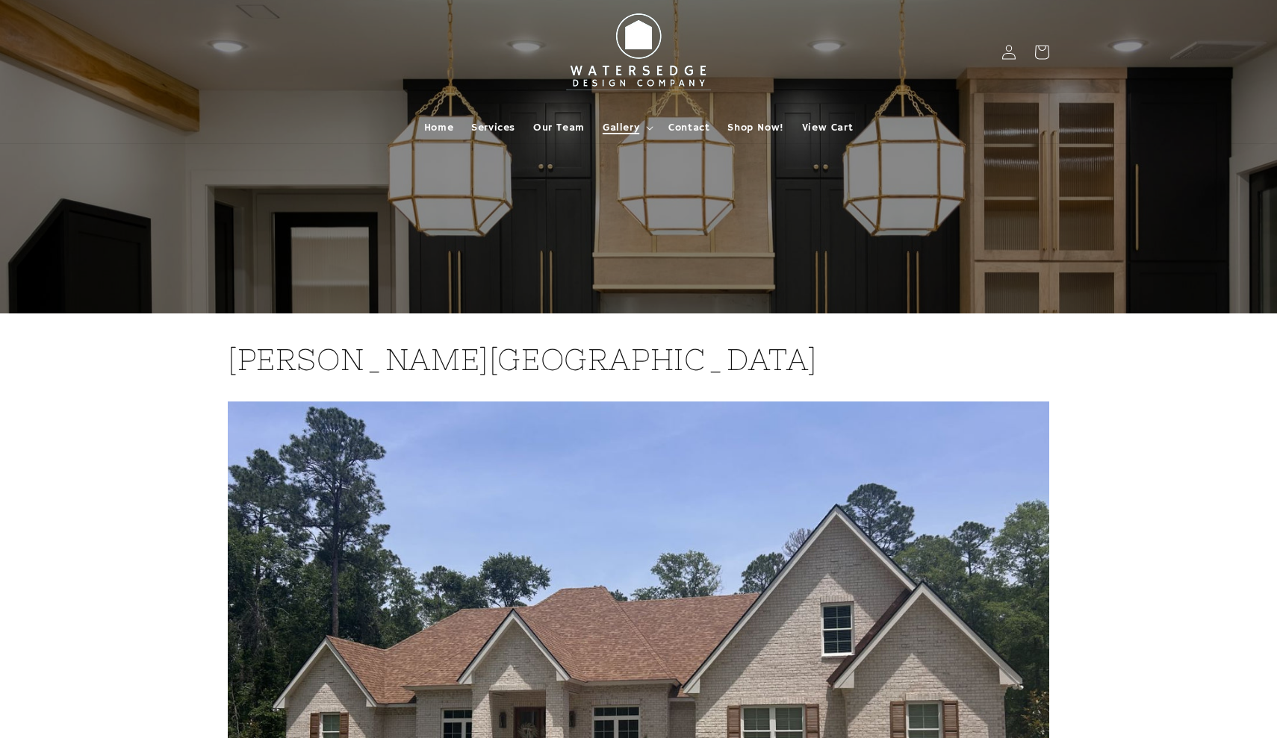
click at [623, 132] on span "Gallery" at bounding box center [621, 127] width 37 height 13
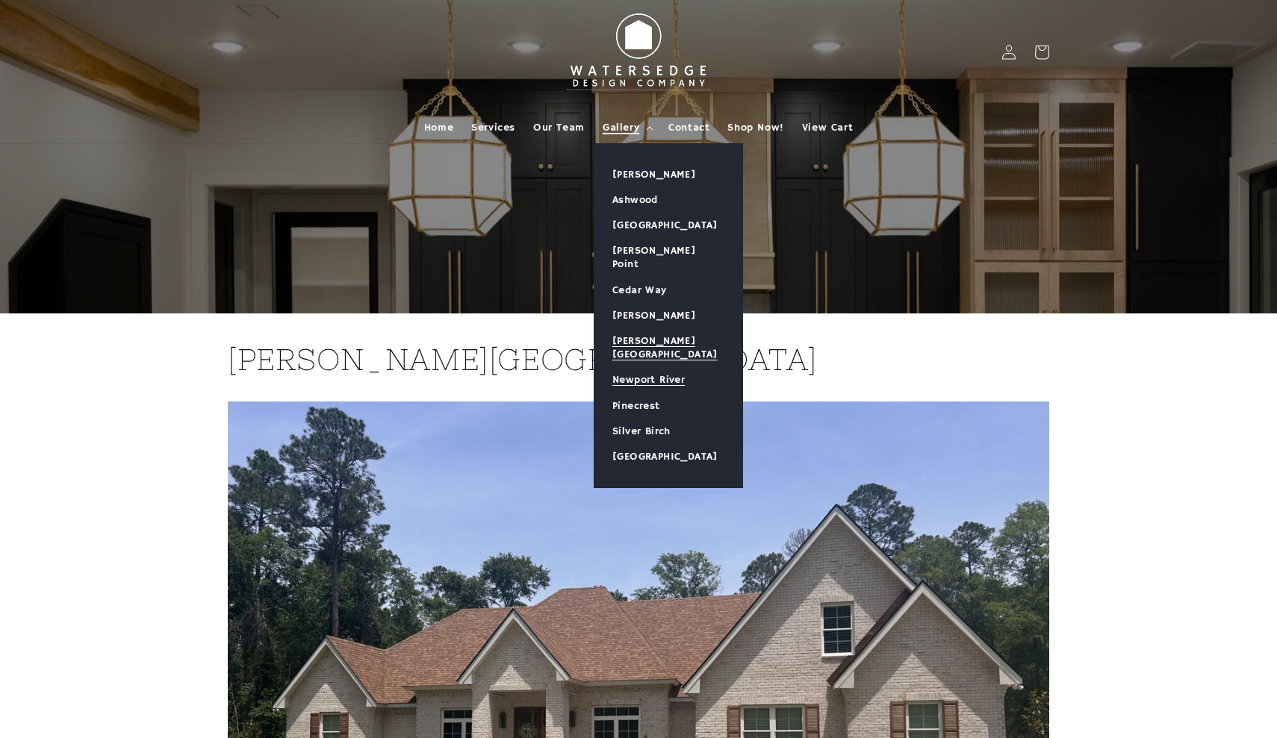
click at [644, 367] on link "Newport River" at bounding box center [668, 379] width 148 height 25
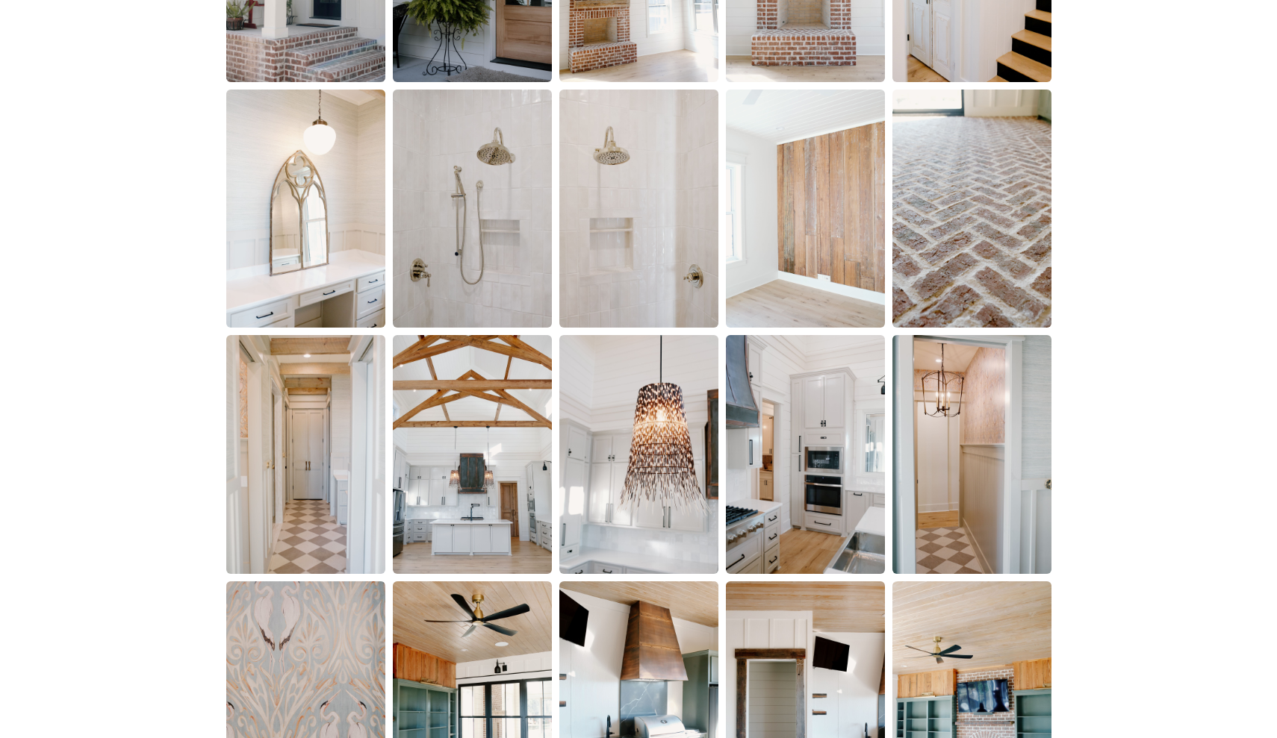
scroll to position [1180, 0]
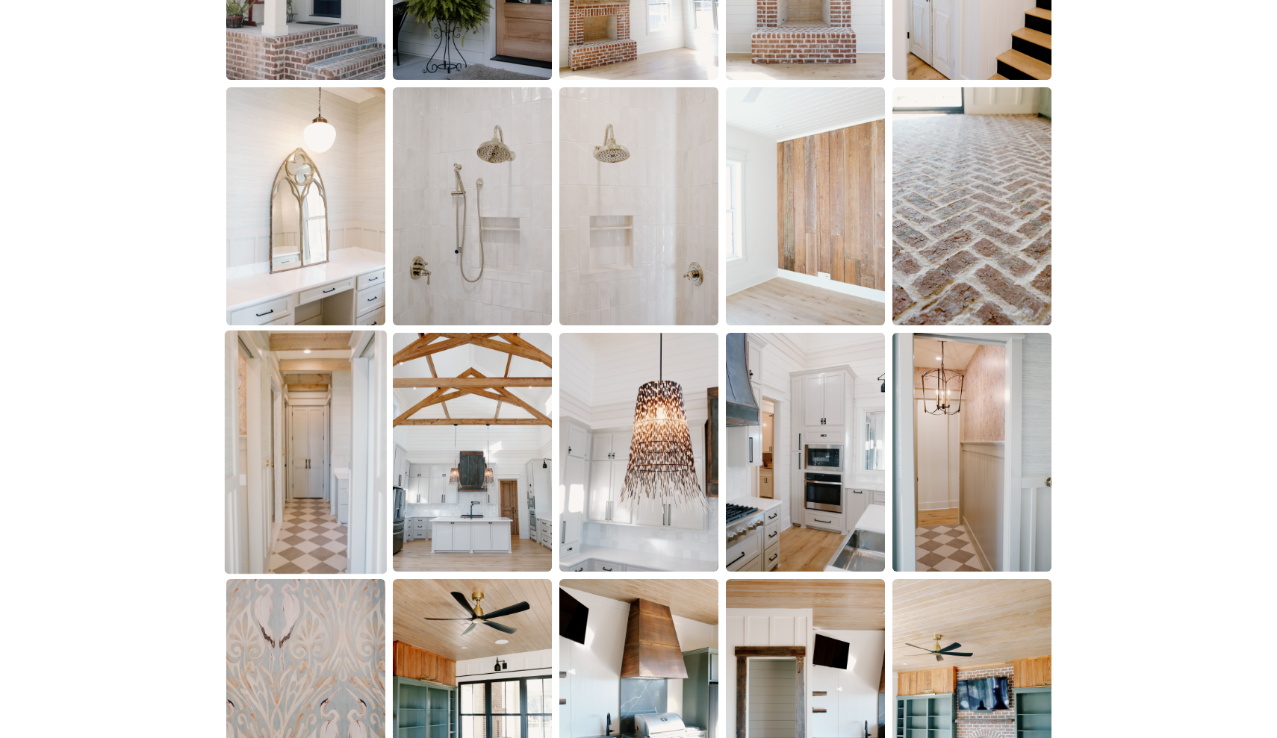
click at [334, 530] on img at bounding box center [305, 452] width 162 height 243
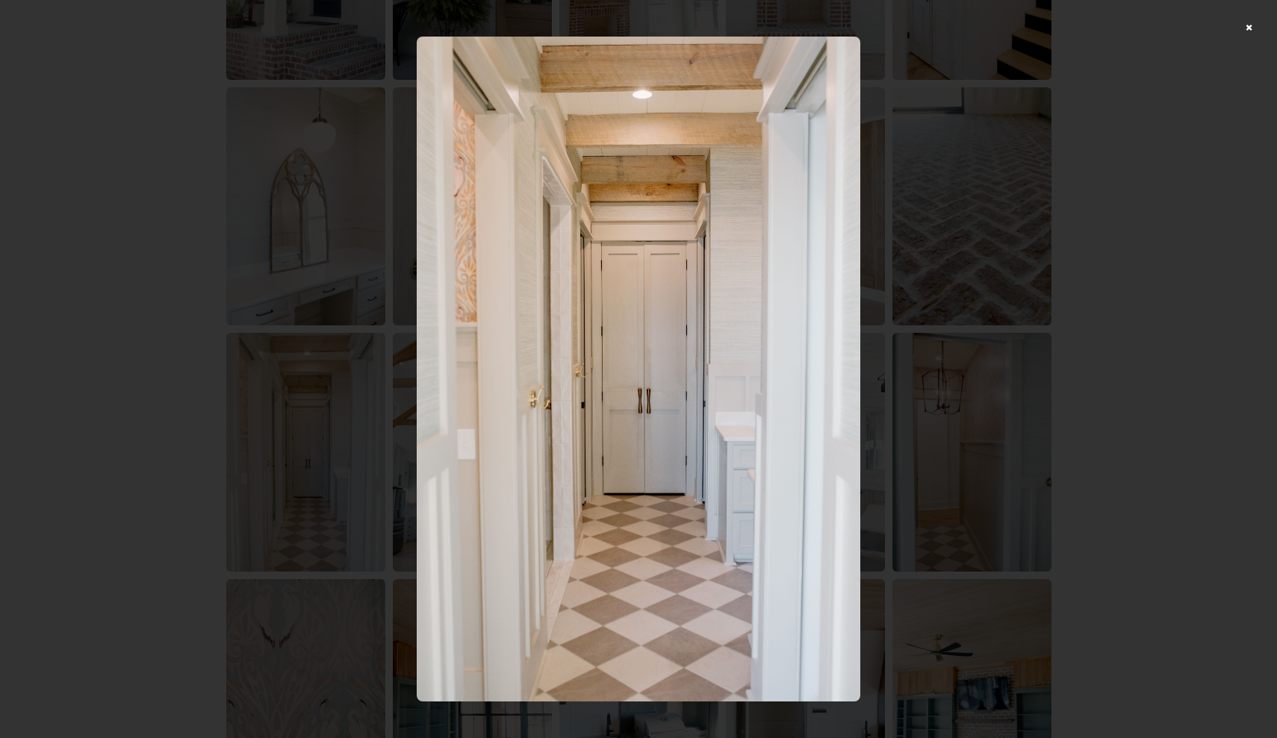
click at [1120, 319] on div at bounding box center [638, 369] width 1277 height 738
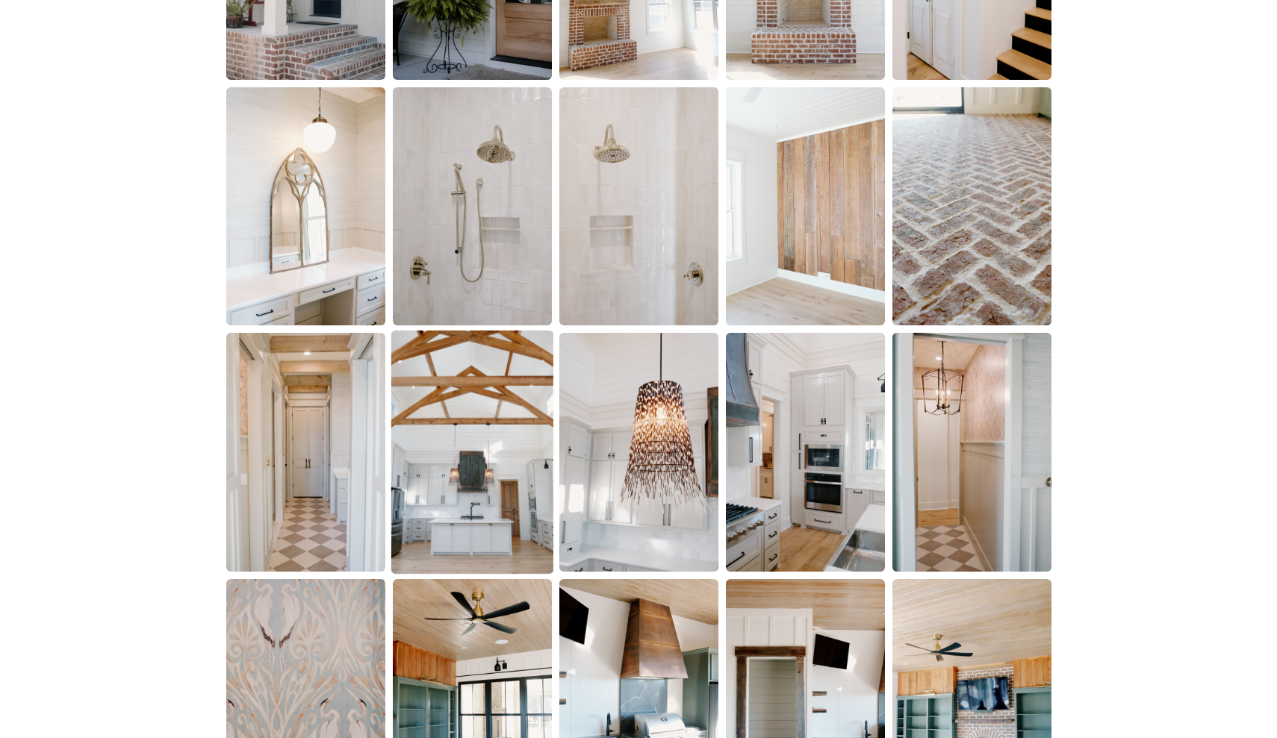
click at [524, 479] on img at bounding box center [471, 452] width 162 height 243
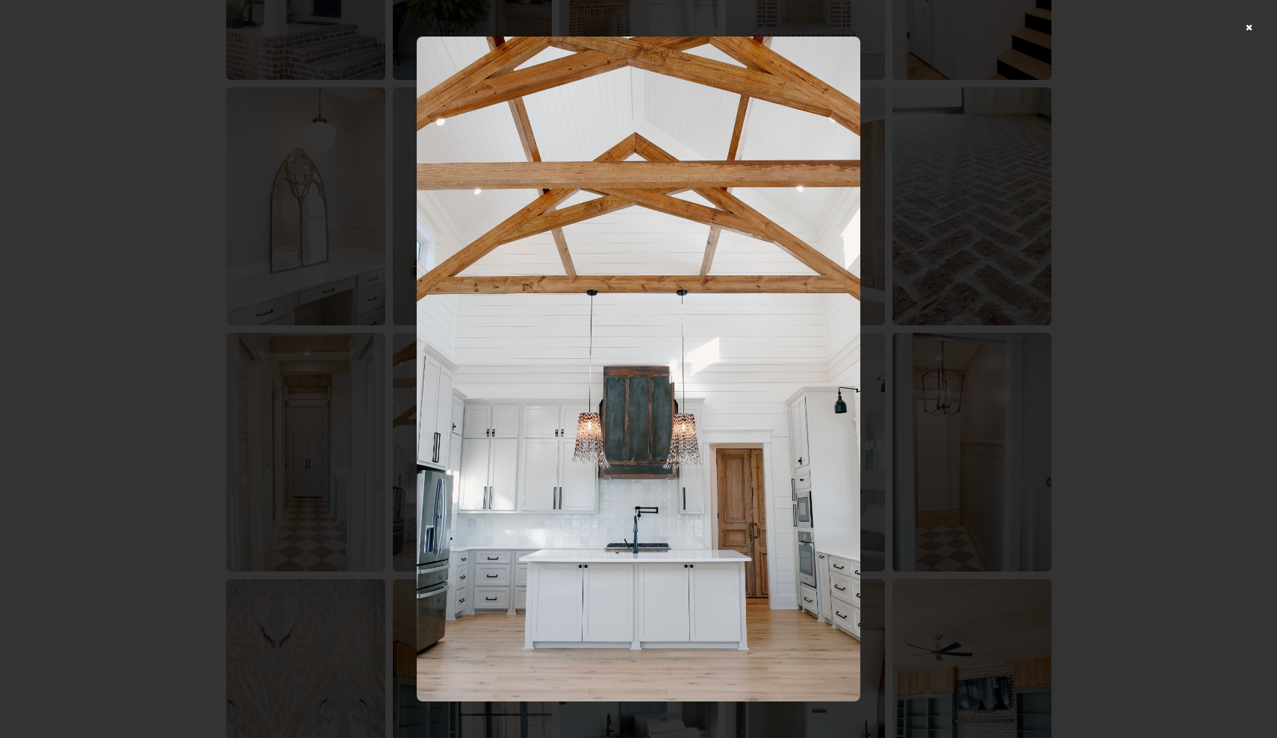
click at [1247, 27] on div at bounding box center [638, 369] width 1277 height 738
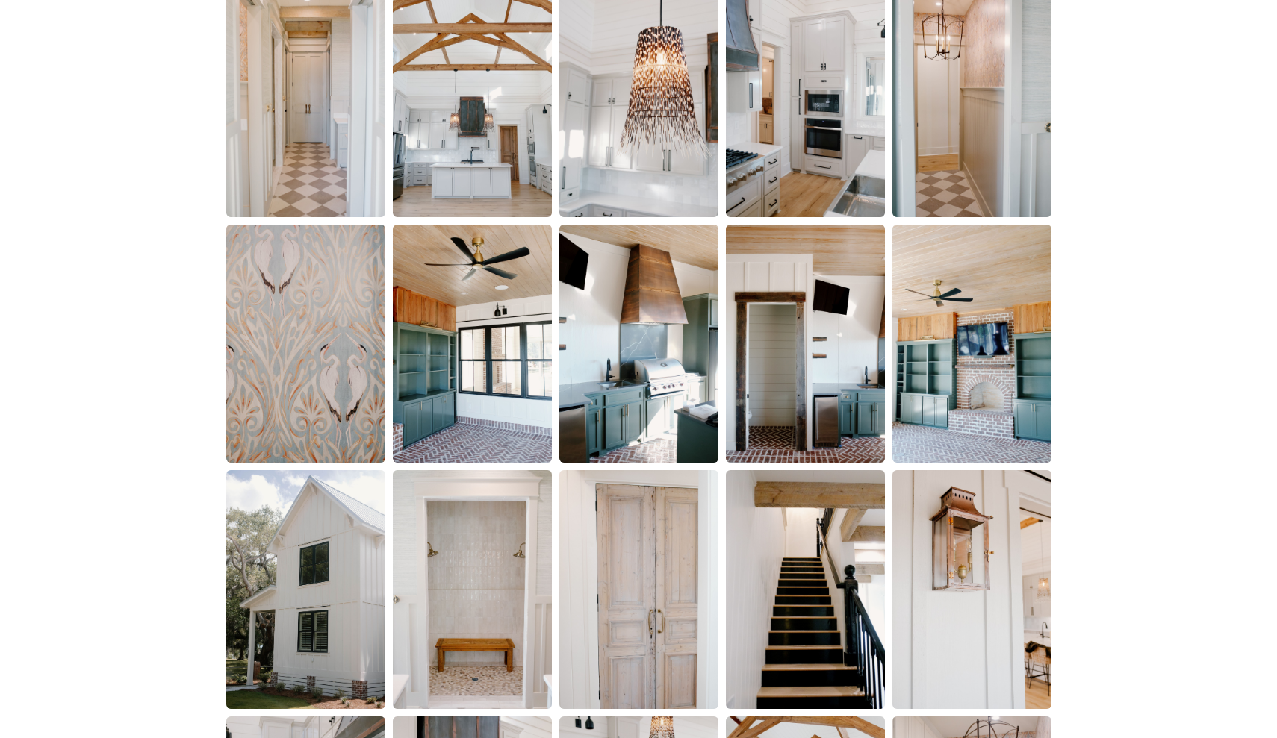
scroll to position [1558, 0]
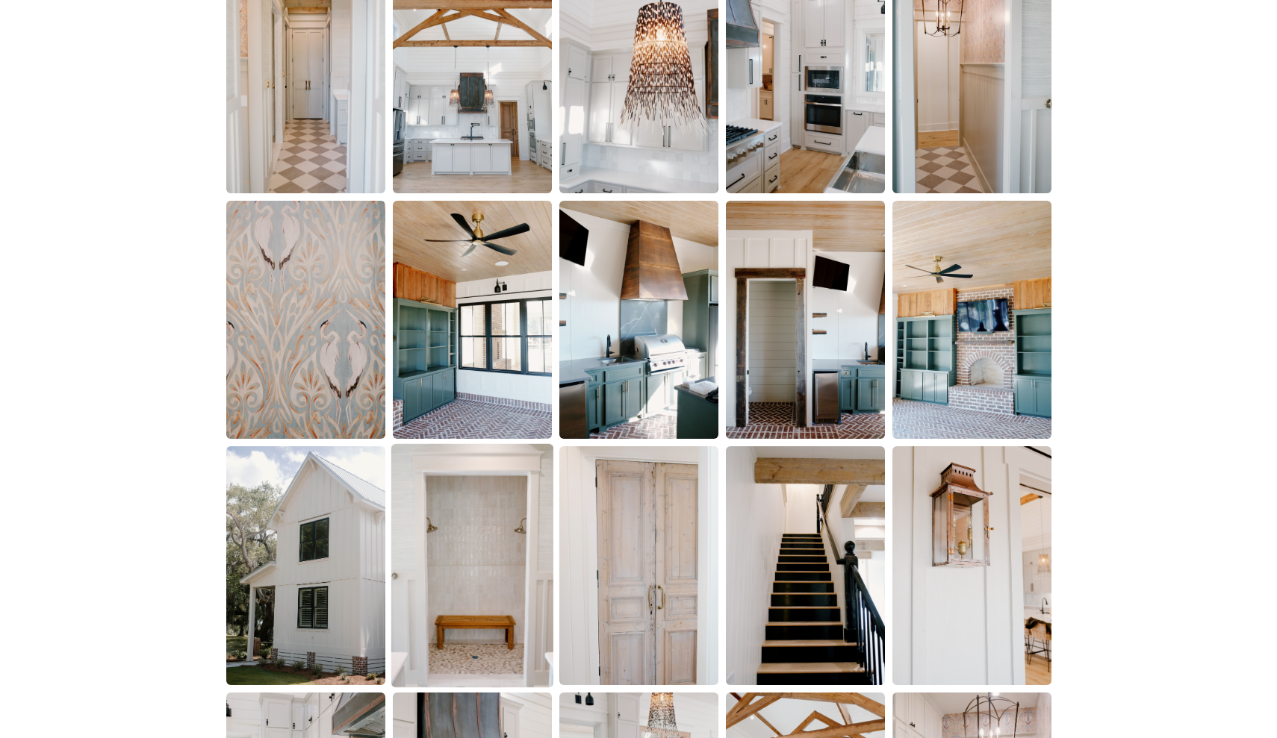
click at [494, 558] on img at bounding box center [471, 565] width 162 height 243
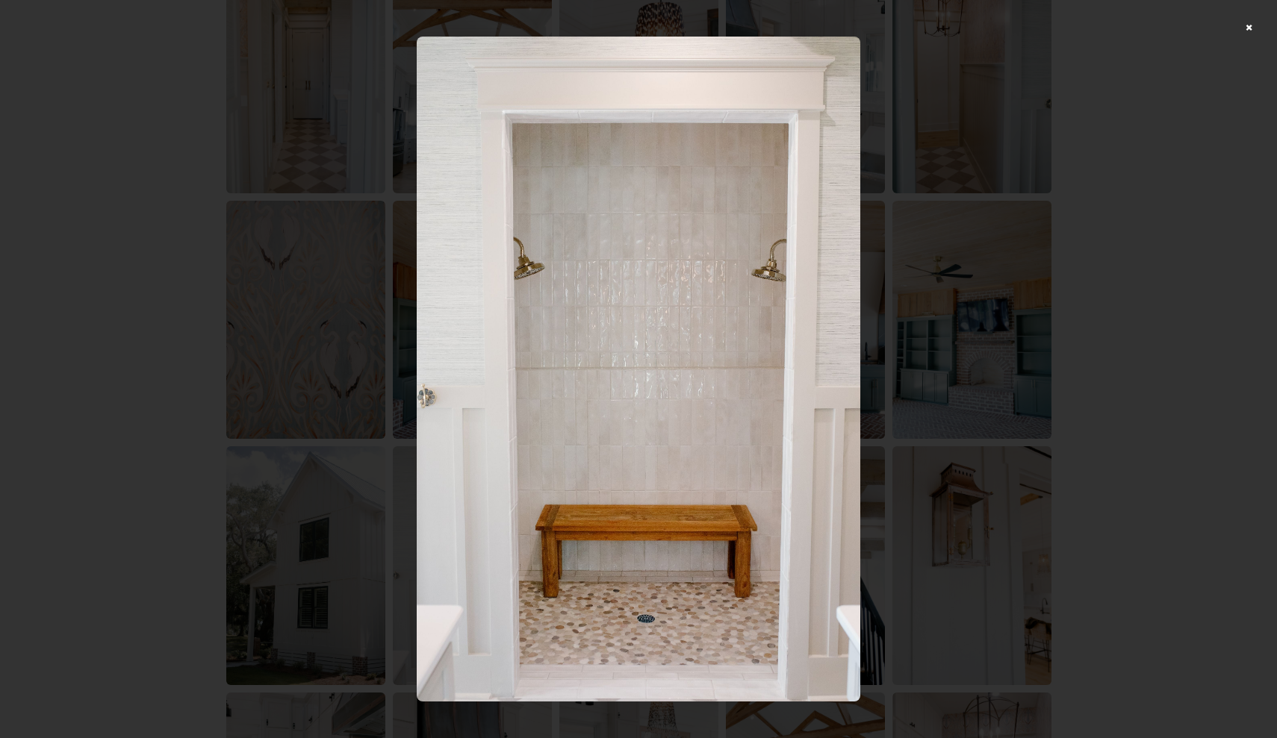
click at [1247, 25] on div at bounding box center [638, 369] width 1277 height 738
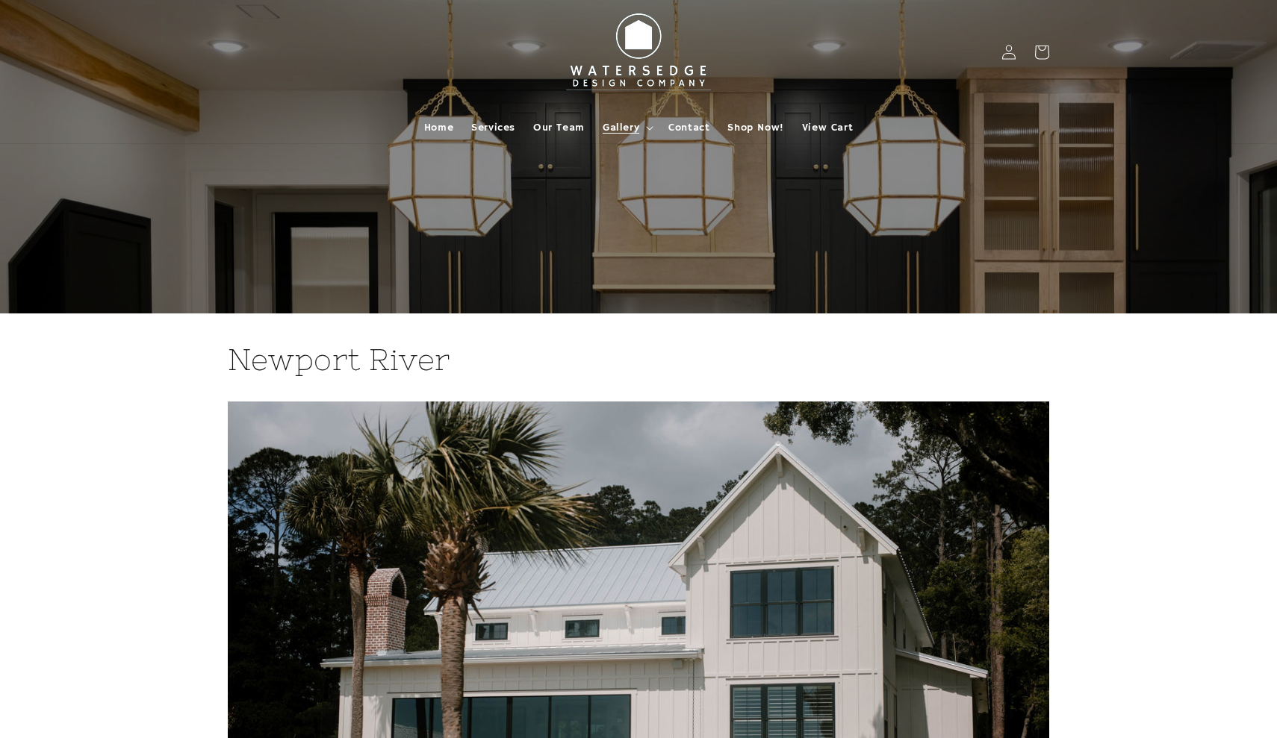
scroll to position [0, 0]
click at [631, 129] on span "Gallery" at bounding box center [621, 127] width 37 height 13
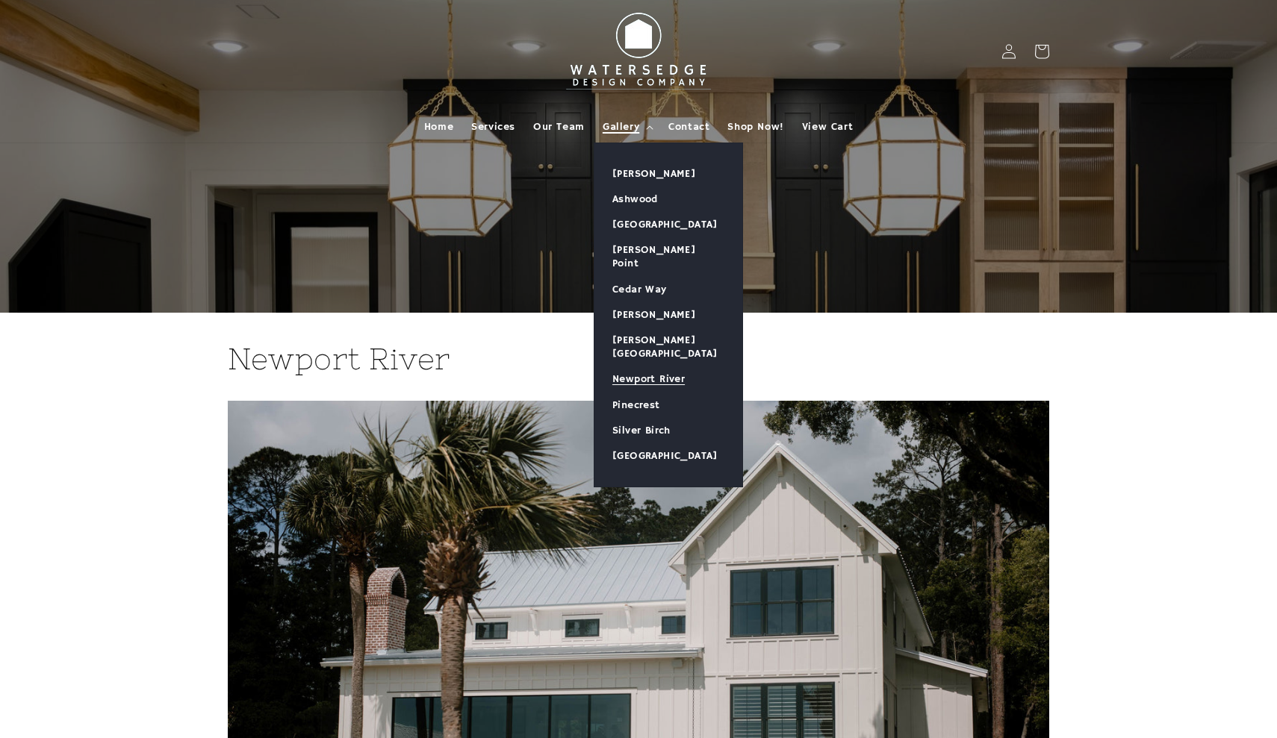
scroll to position [2, 0]
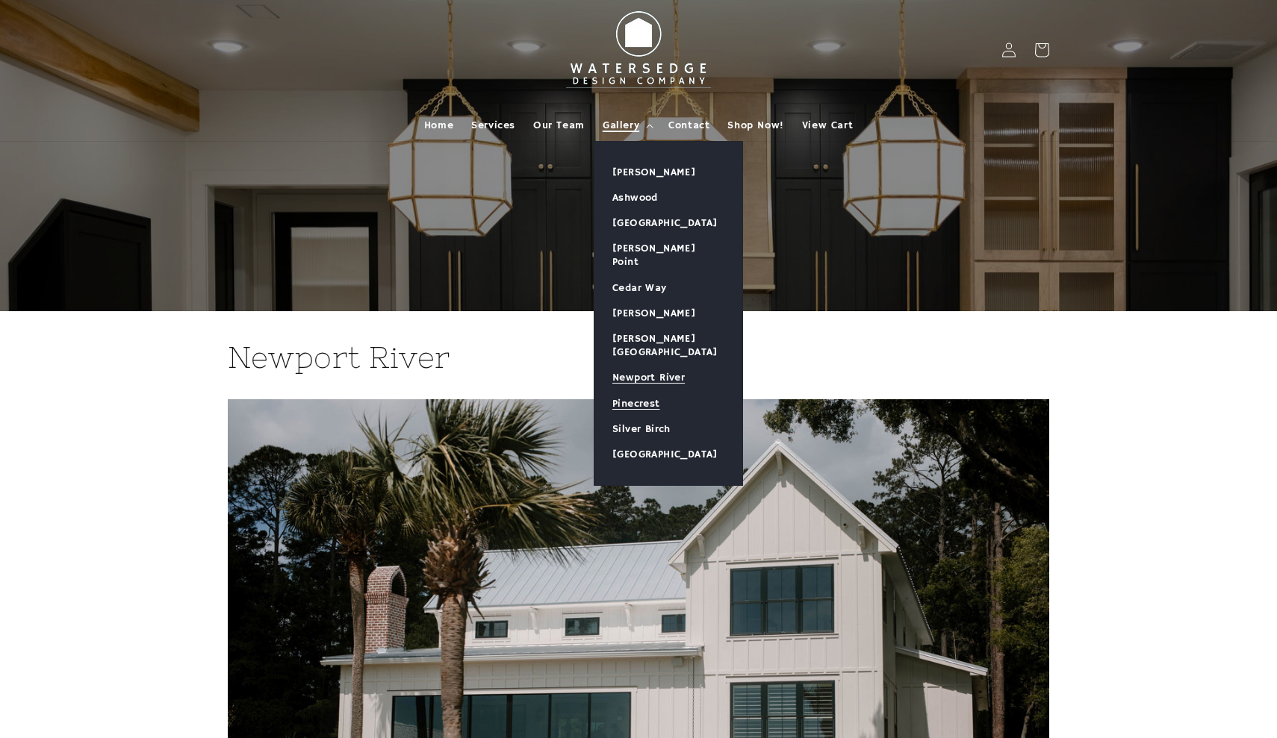
click at [642, 391] on link "Pinecrest" at bounding box center [668, 403] width 148 height 25
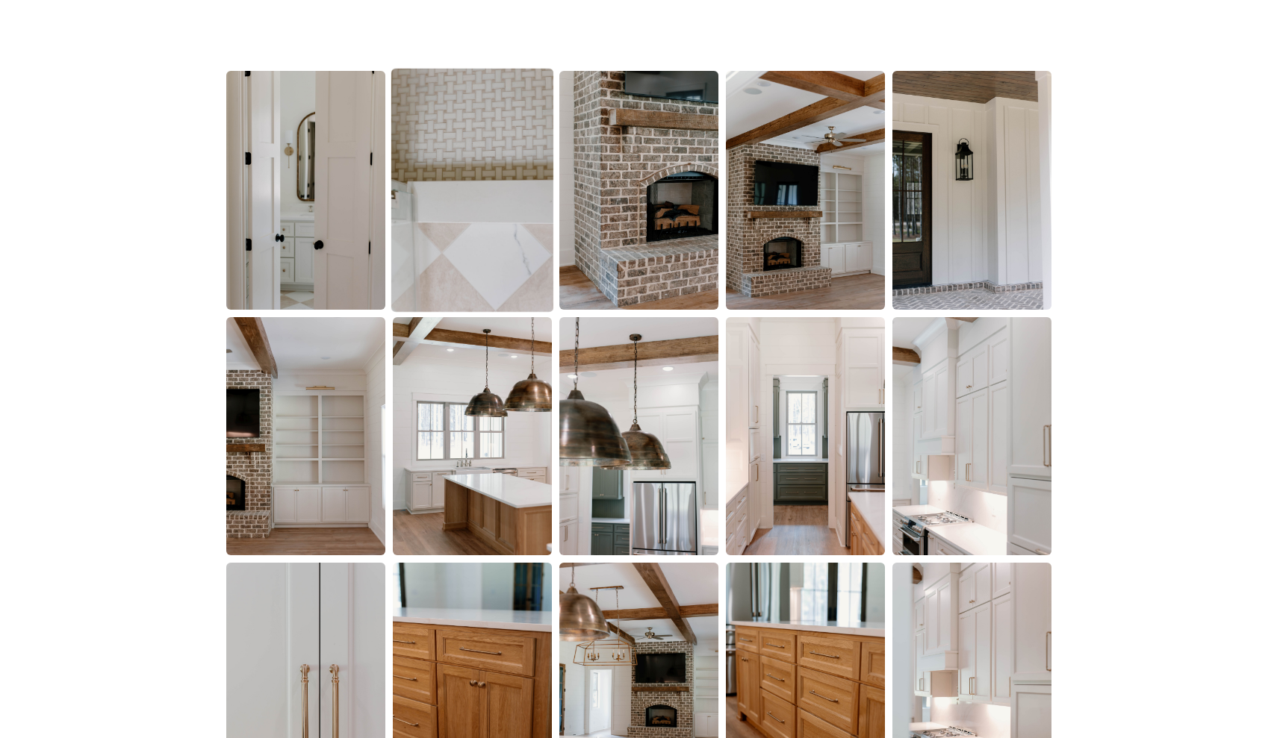
scroll to position [950, 0]
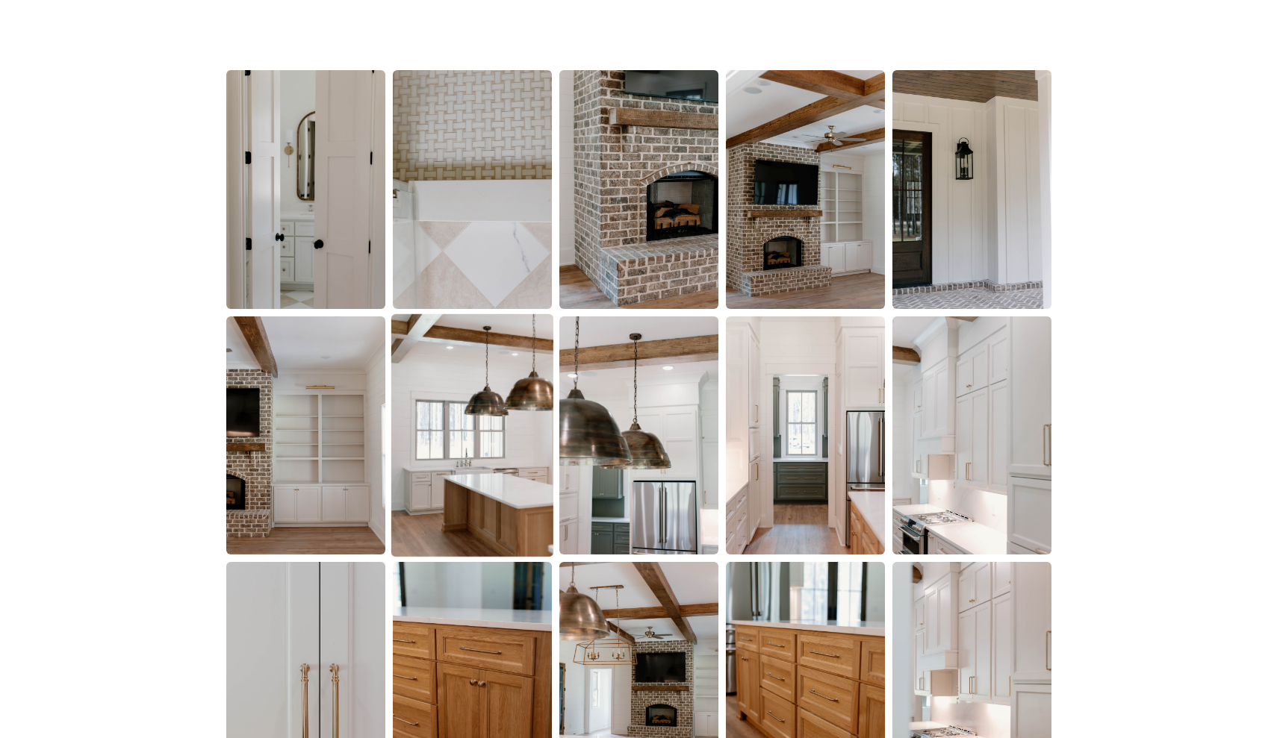
click at [476, 500] on img at bounding box center [471, 435] width 162 height 243
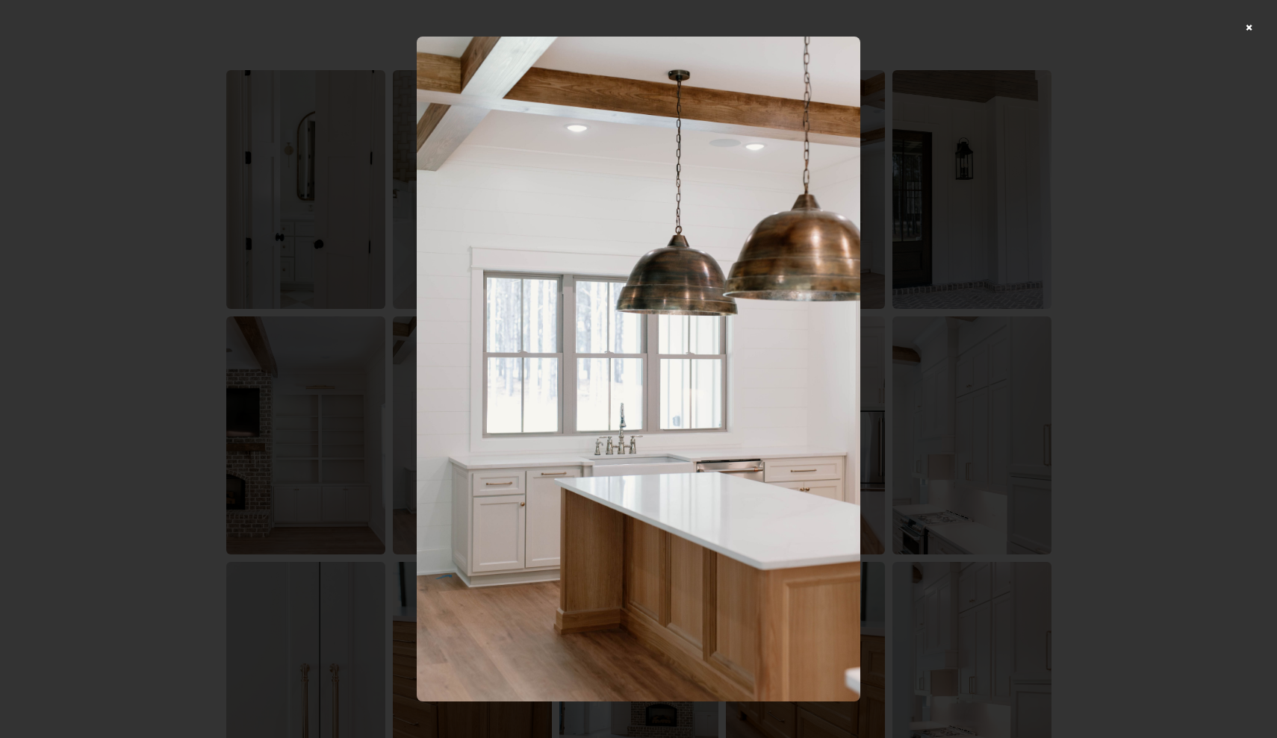
click at [1248, 31] on div at bounding box center [638, 369] width 1277 height 738
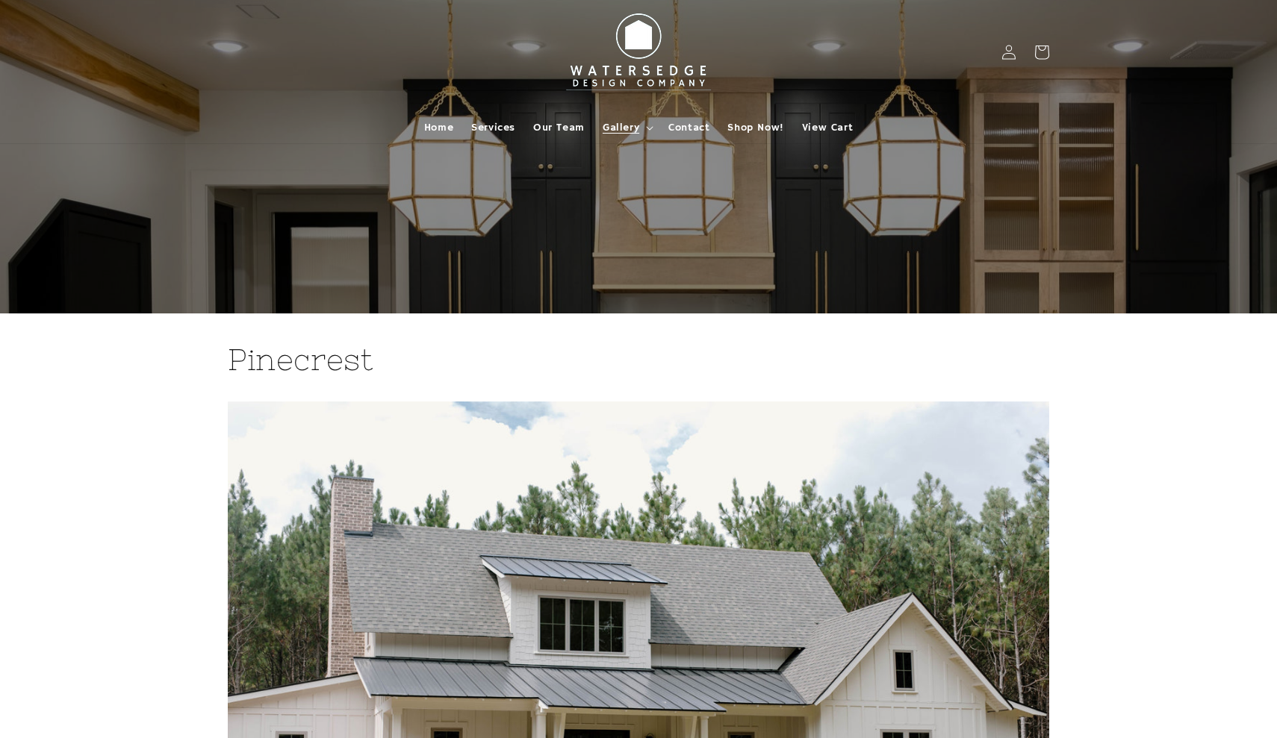
scroll to position [0, 0]
click at [628, 125] on span "Gallery" at bounding box center [621, 127] width 37 height 13
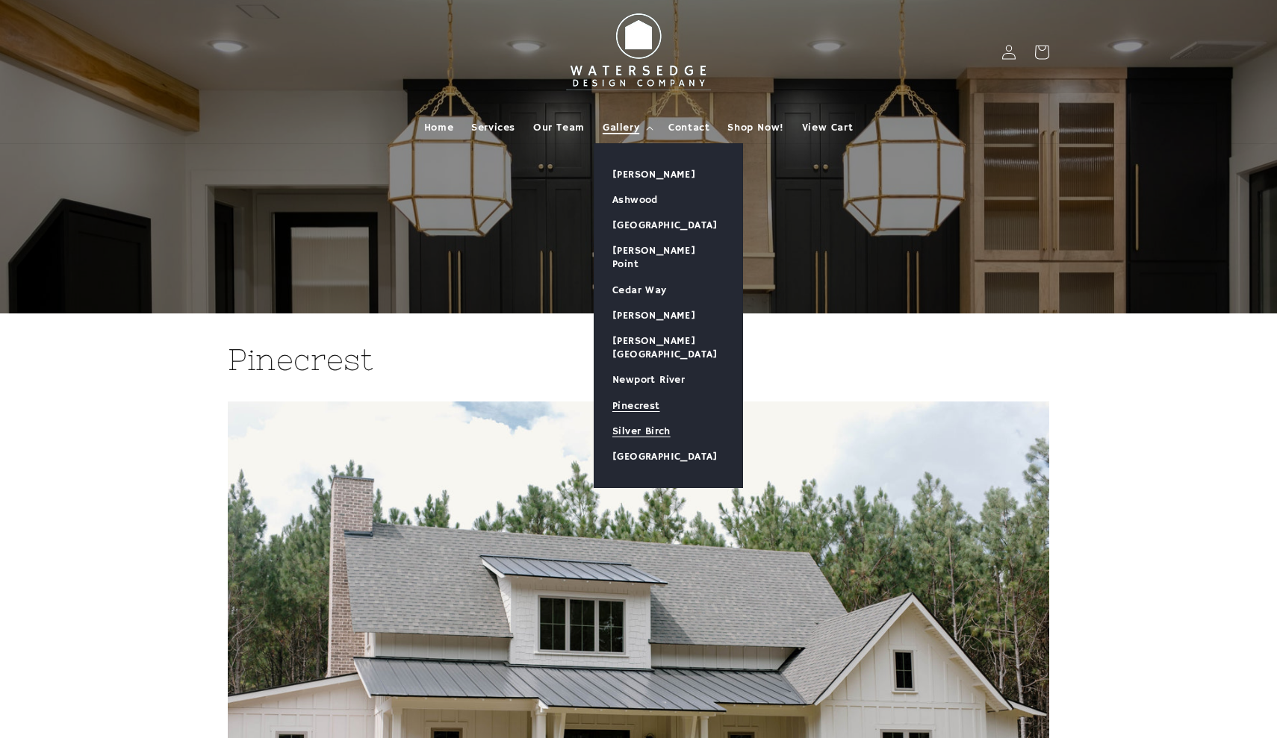
click at [653, 419] on link "Silver Birch" at bounding box center [668, 431] width 148 height 25
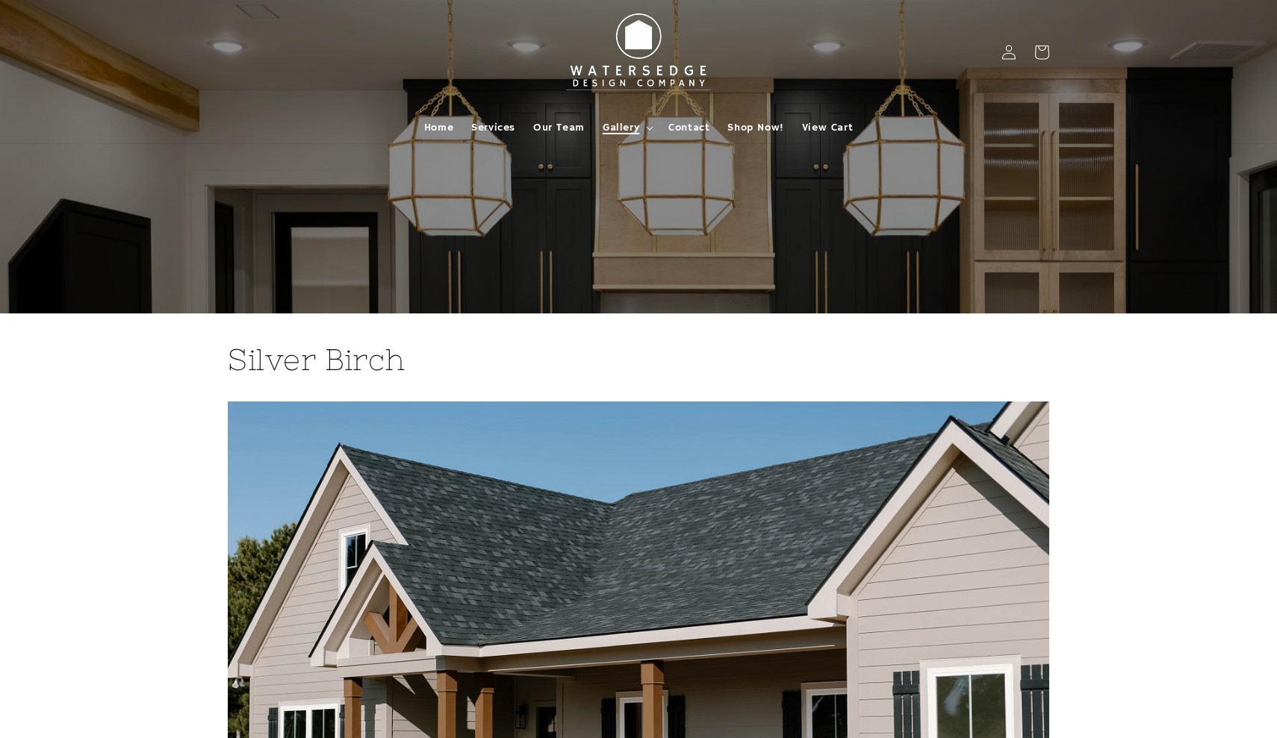
click at [629, 122] on span "Gallery" at bounding box center [621, 127] width 37 height 13
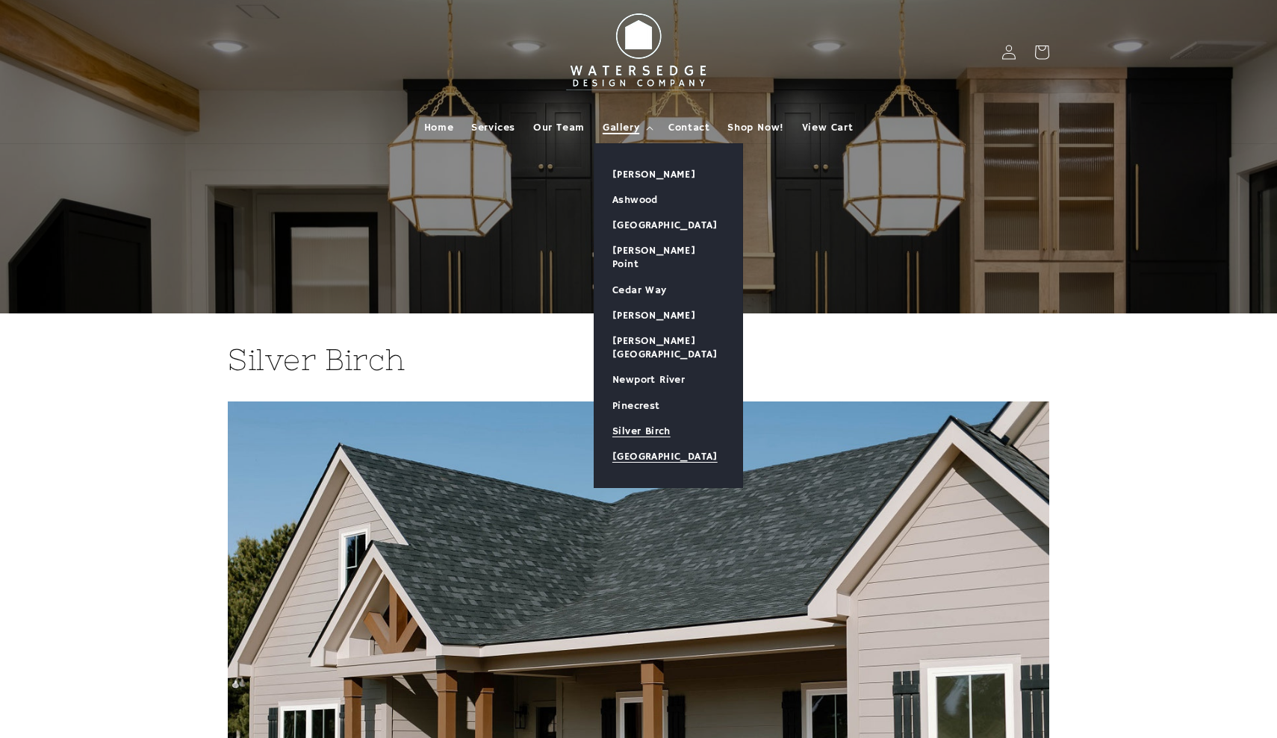
click at [644, 444] on link "[GEOGRAPHIC_DATA]" at bounding box center [668, 456] width 148 height 25
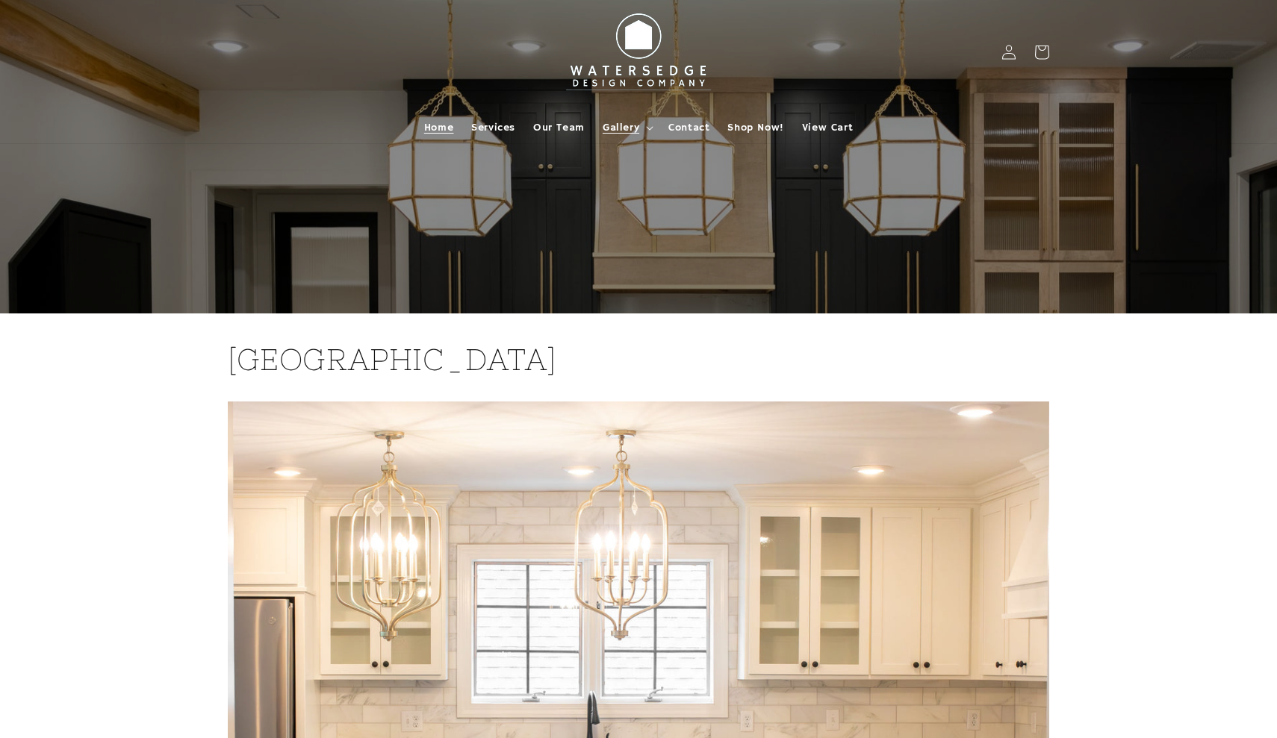
click at [435, 127] on span "Home" at bounding box center [438, 127] width 29 height 13
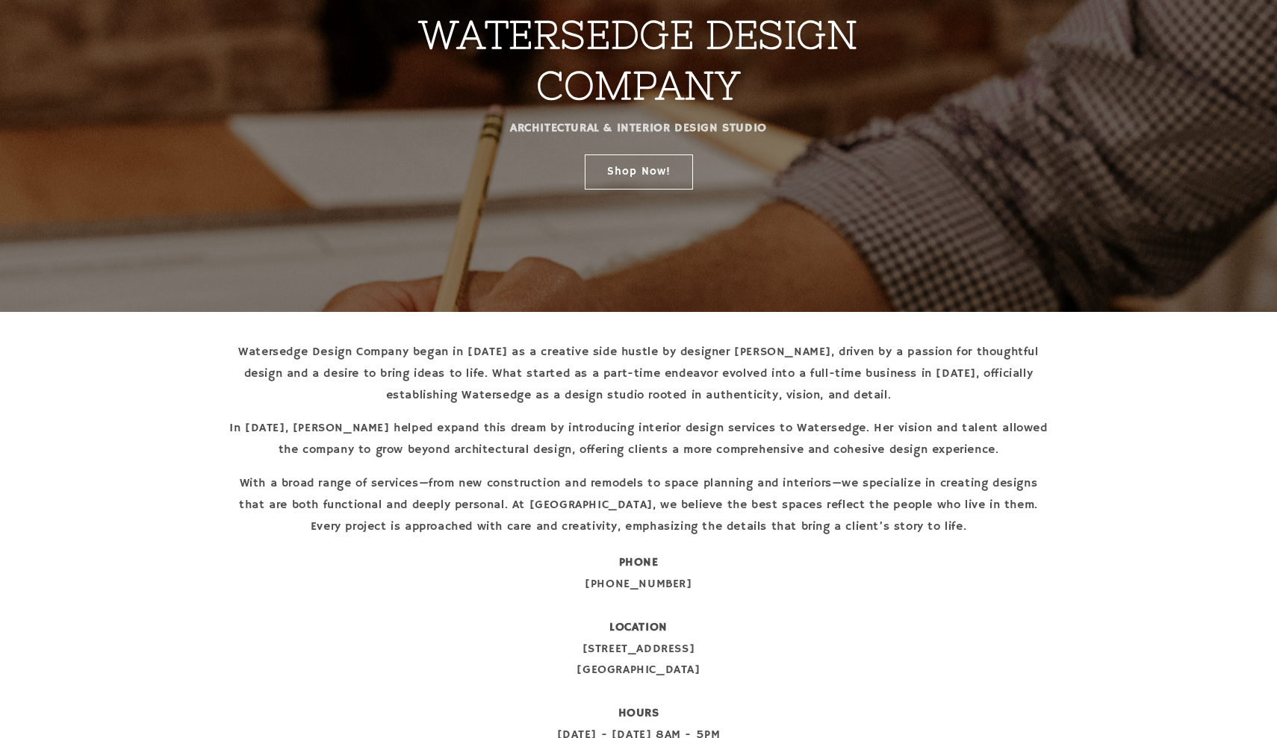
scroll to position [214, 0]
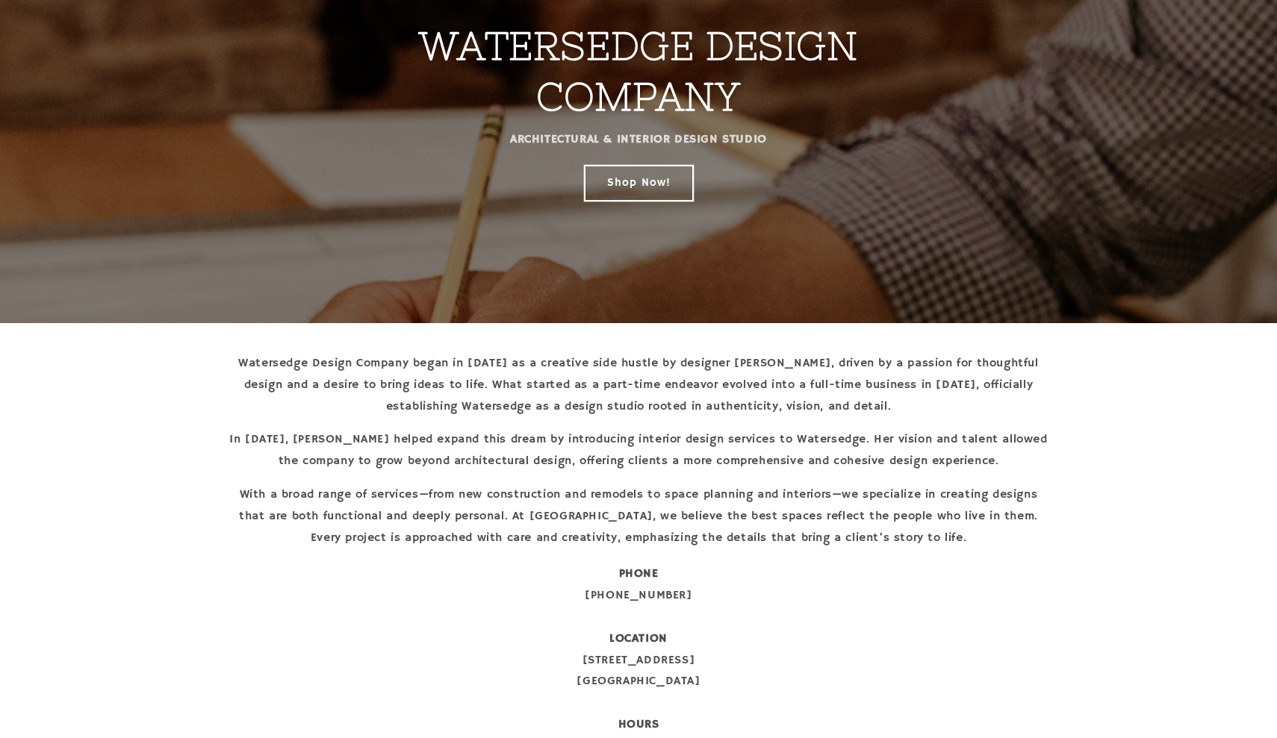
click at [640, 184] on link "Shop Now!" at bounding box center [639, 182] width 108 height 35
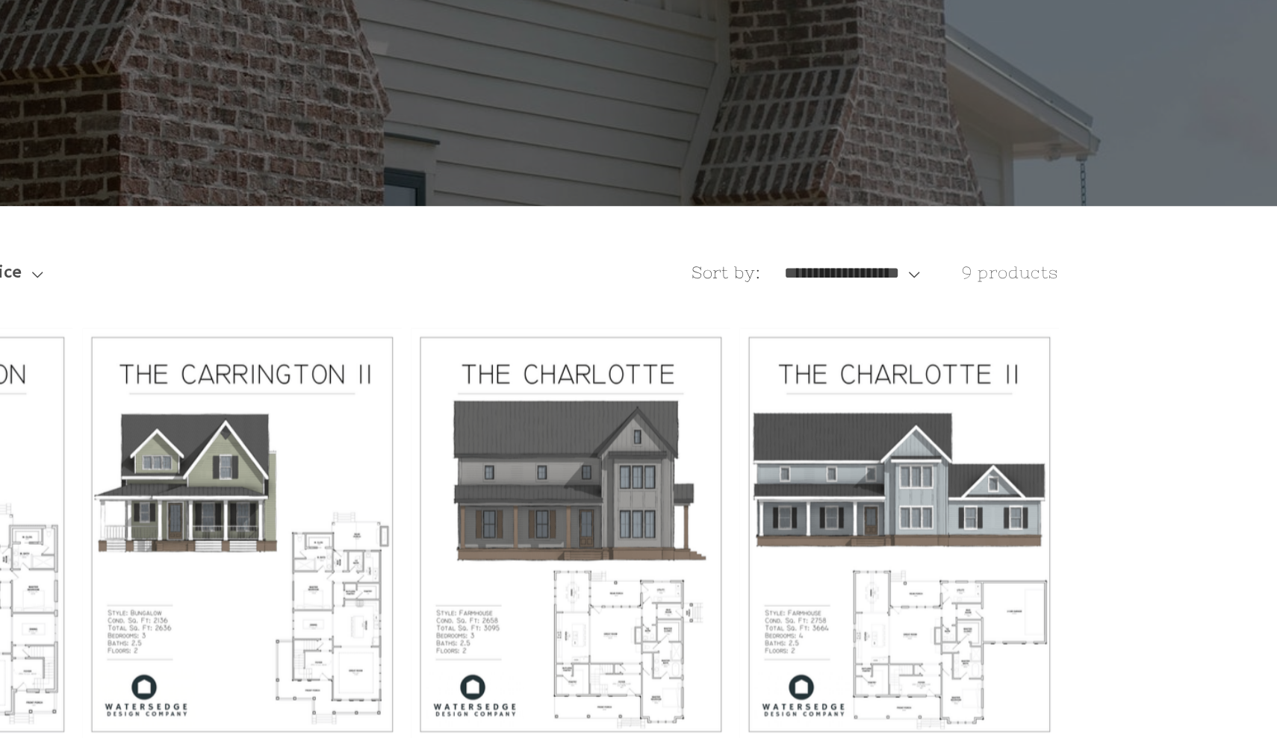
click at [877, 348] on select "**********" at bounding box center [920, 356] width 86 height 16
select select "**********"
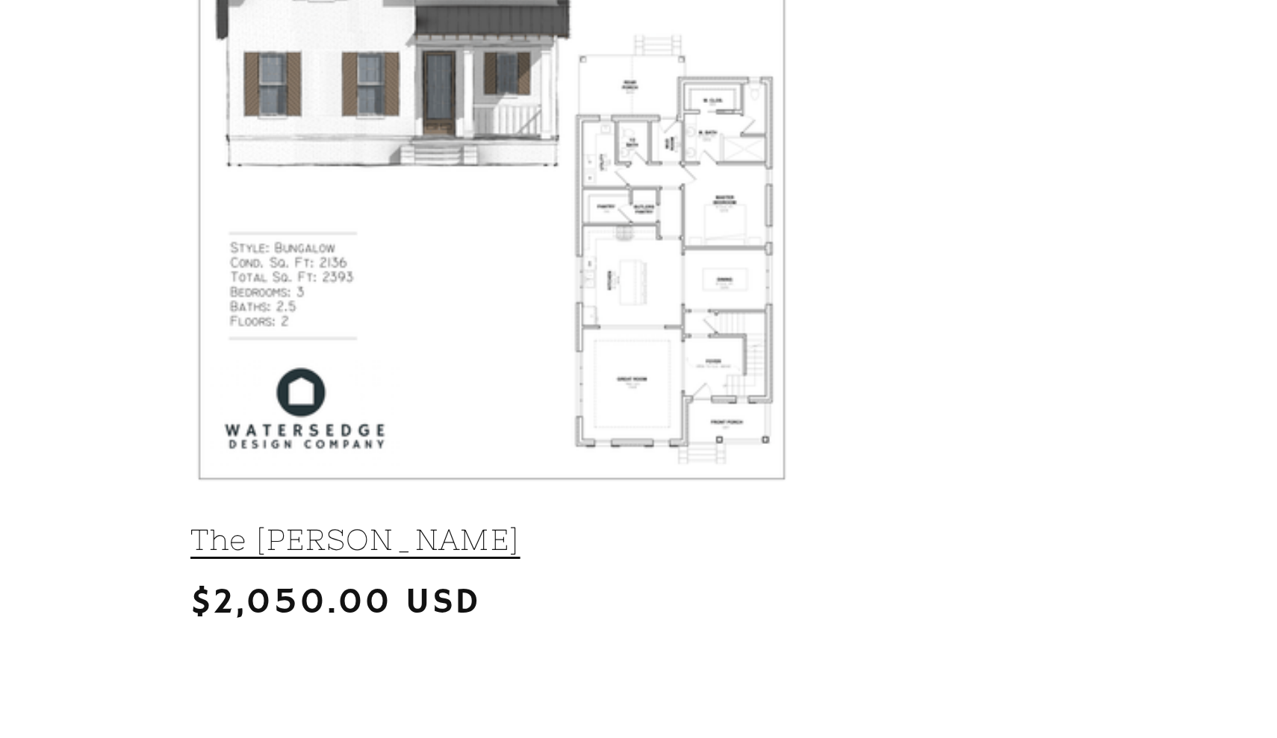
scroll to position [898, 0]
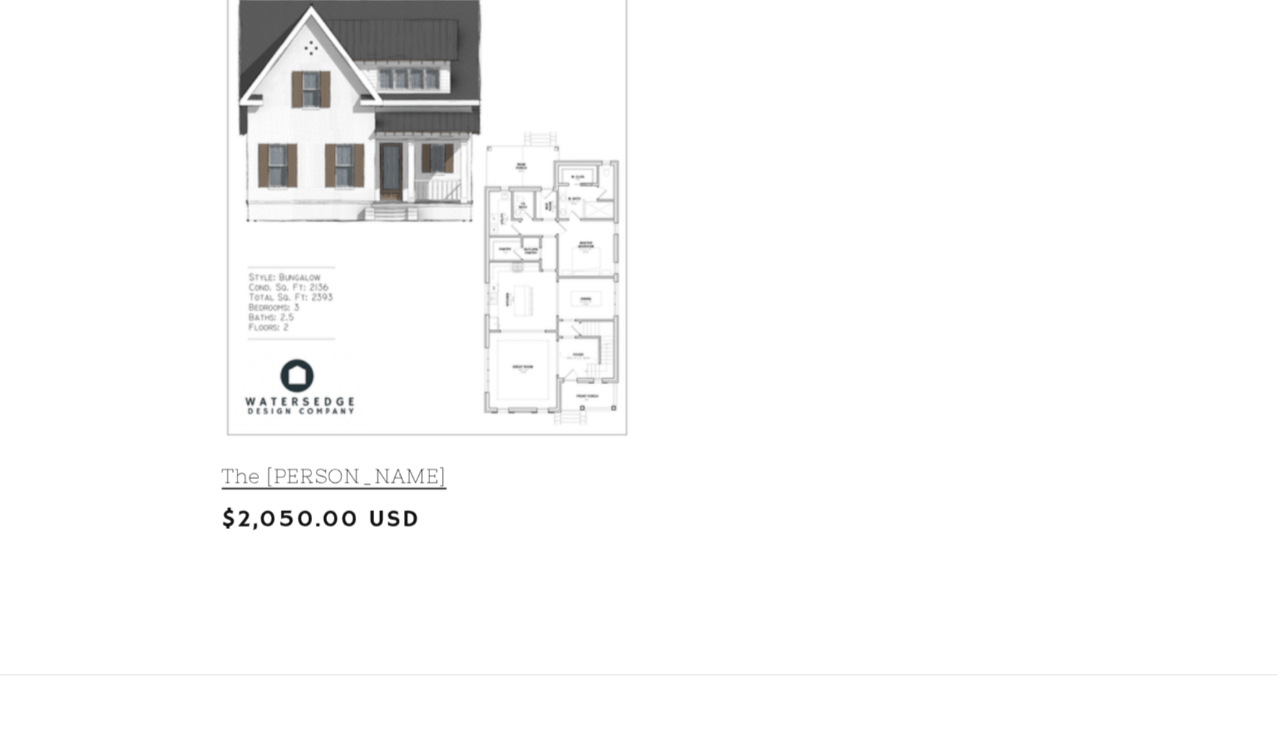
click at [253, 419] on link "The [PERSON_NAME]" at bounding box center [328, 425] width 201 height 13
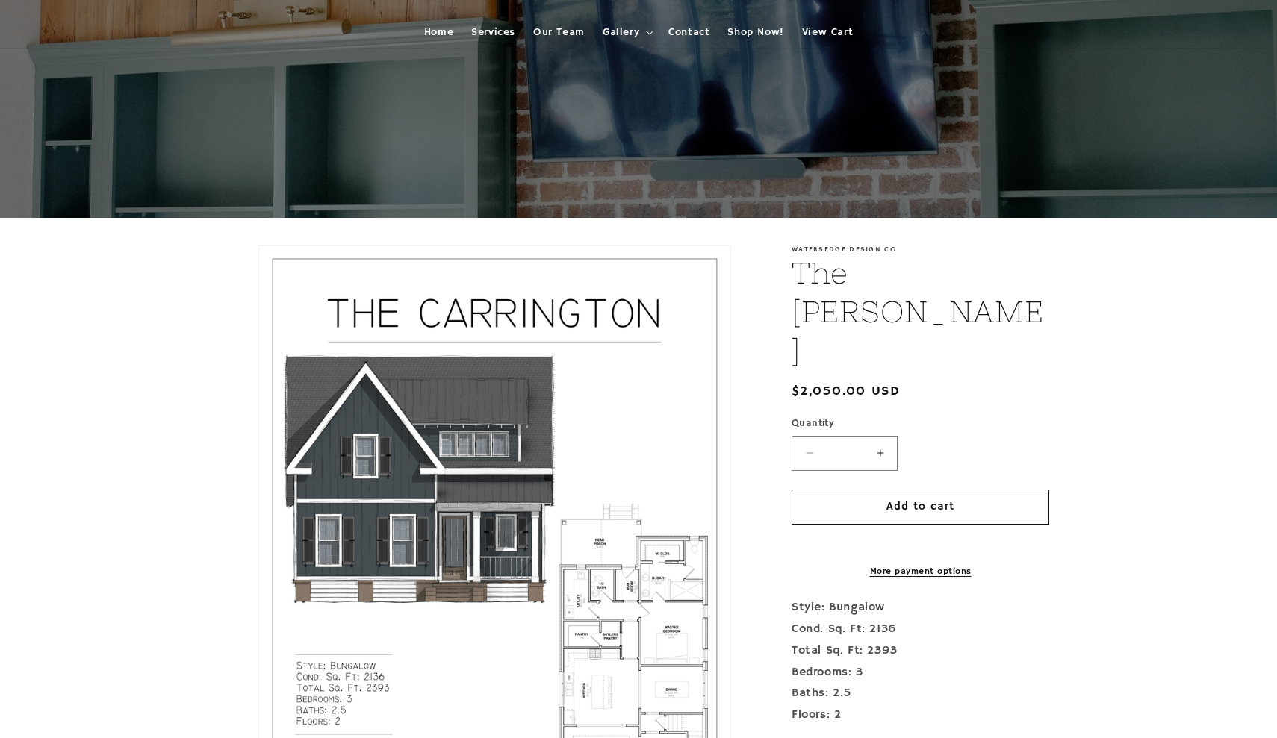
scroll to position [94, 0]
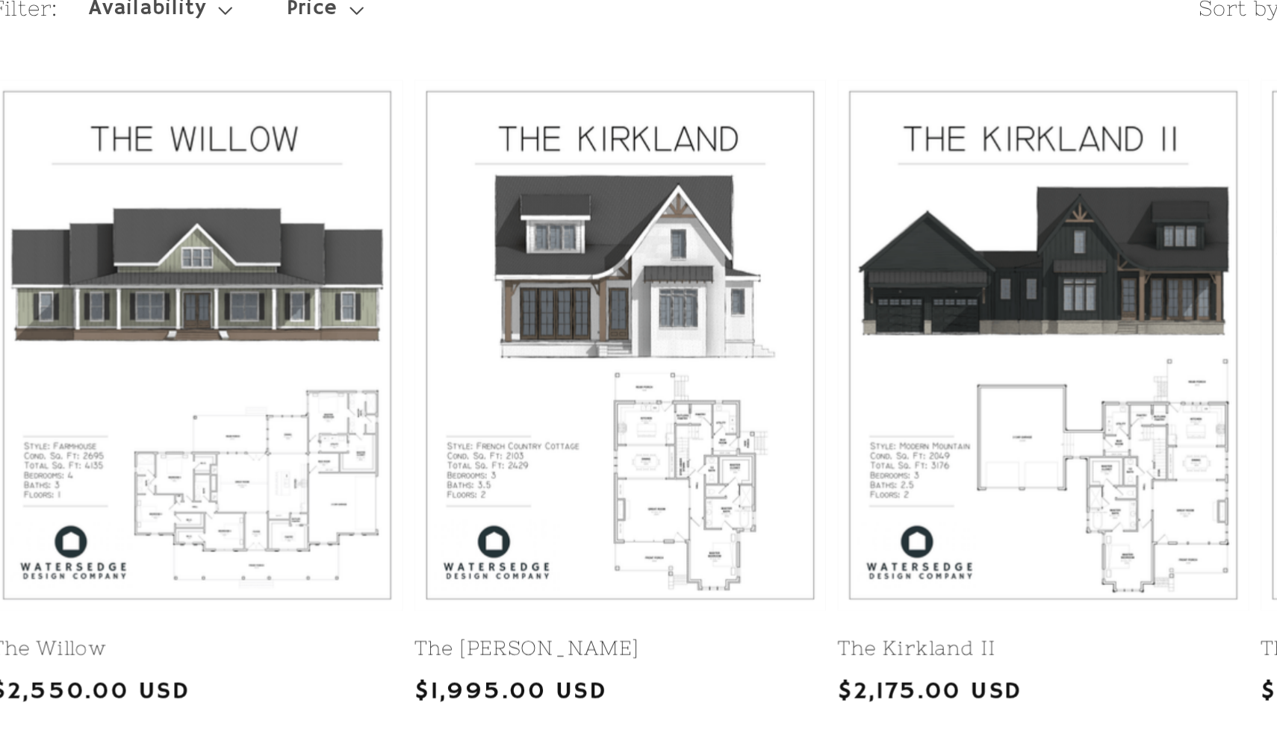
scroll to position [351, 0]
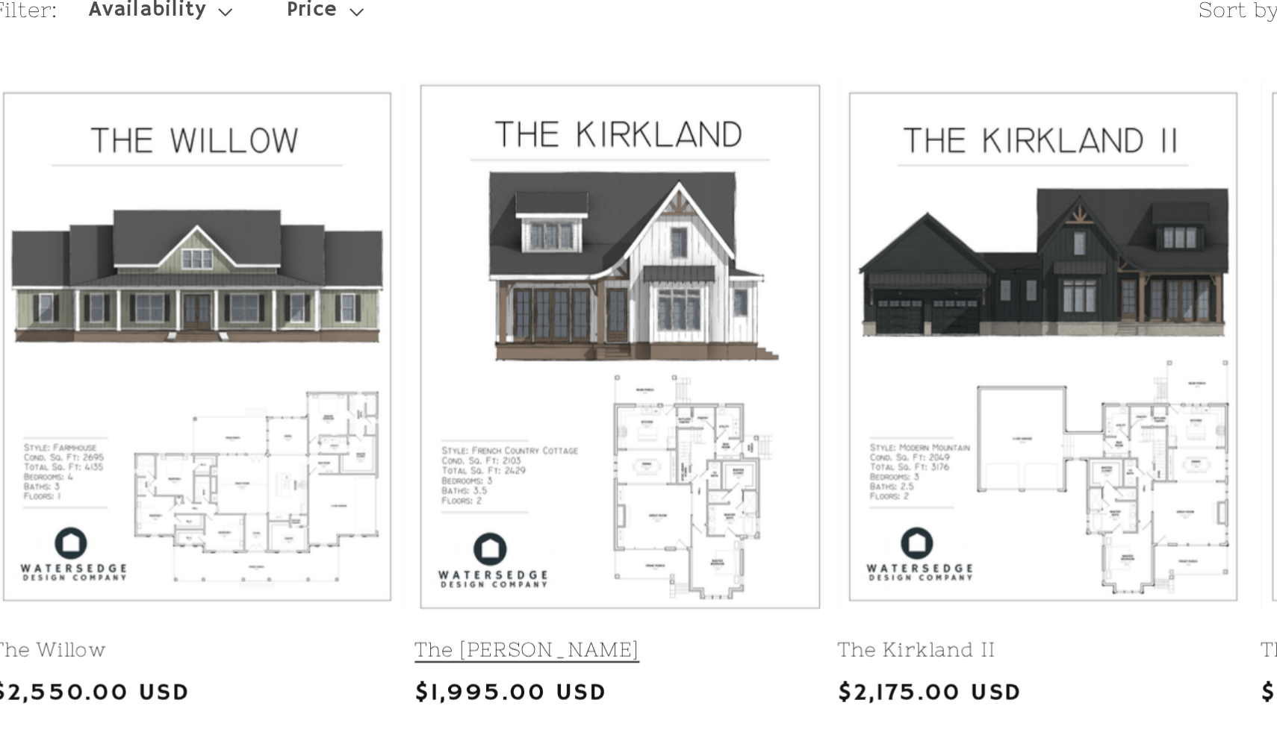
click at [435, 312] on link "The [PERSON_NAME]" at bounding box center [535, 318] width 201 height 13
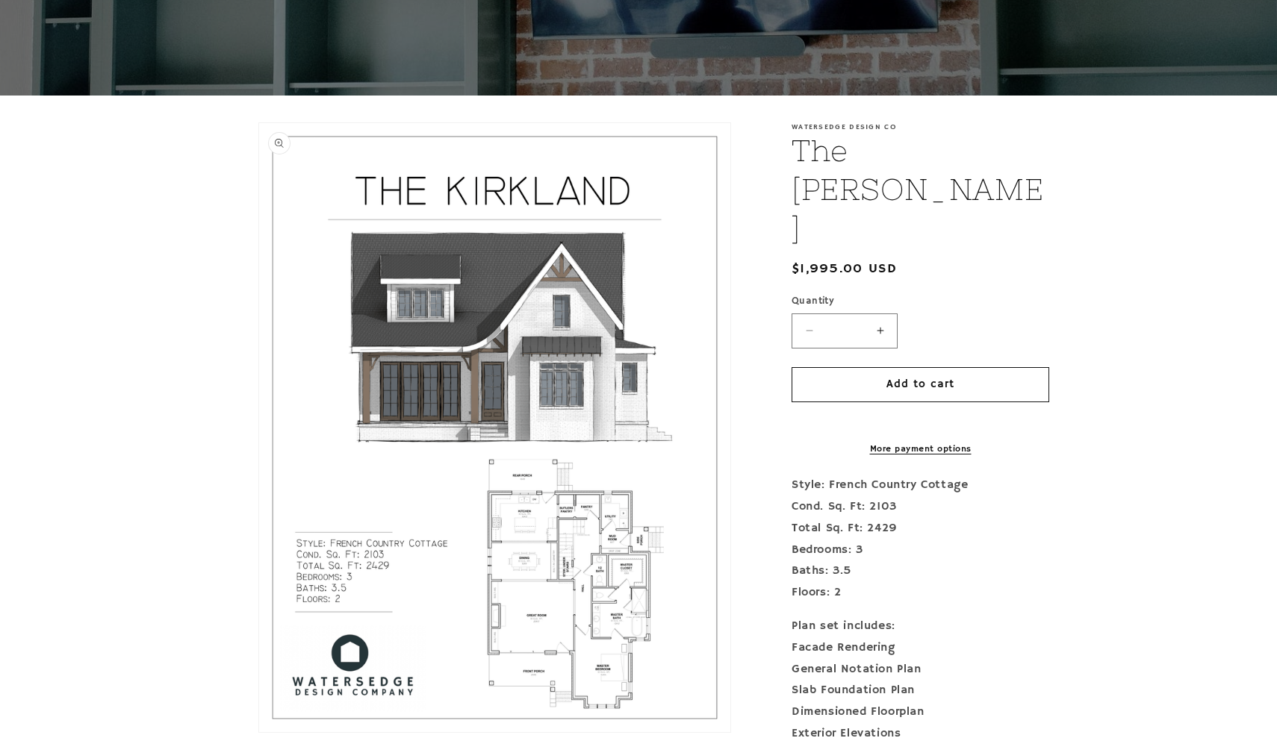
scroll to position [230, 0]
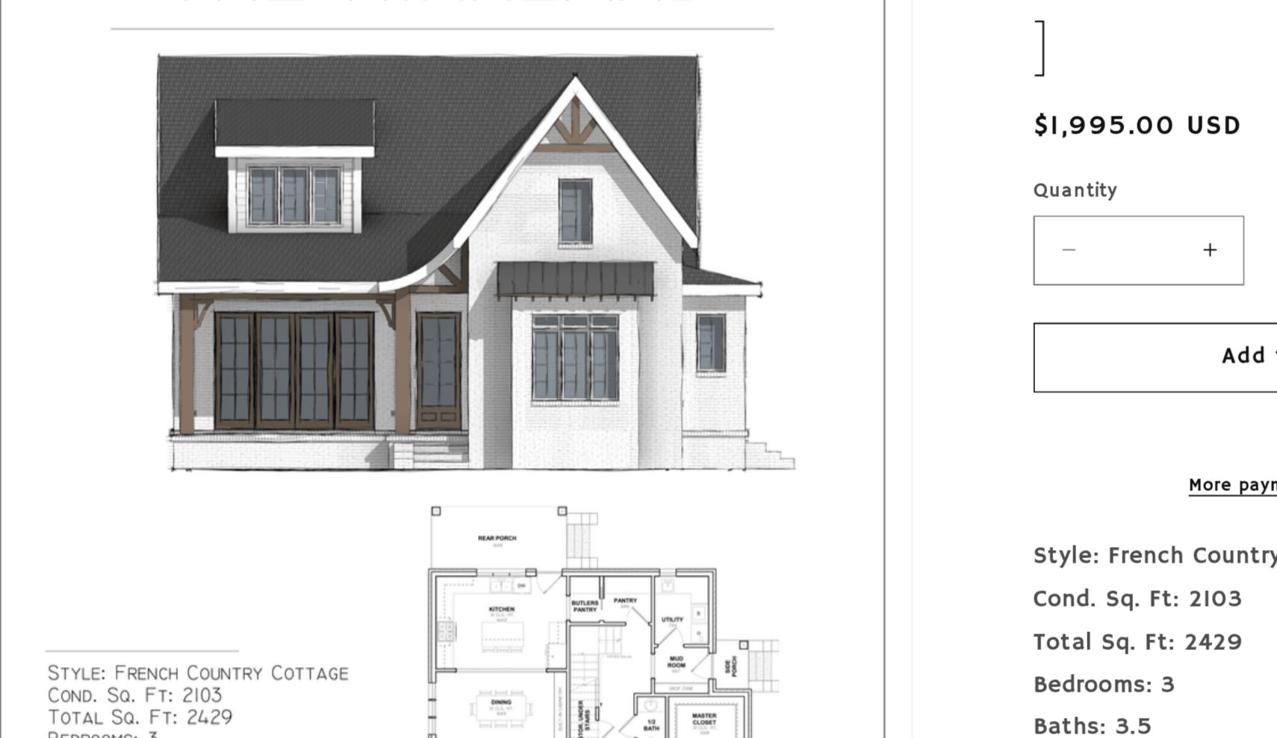
click at [259, 721] on button "Open media 1 in modal" at bounding box center [259, 721] width 0 height 0
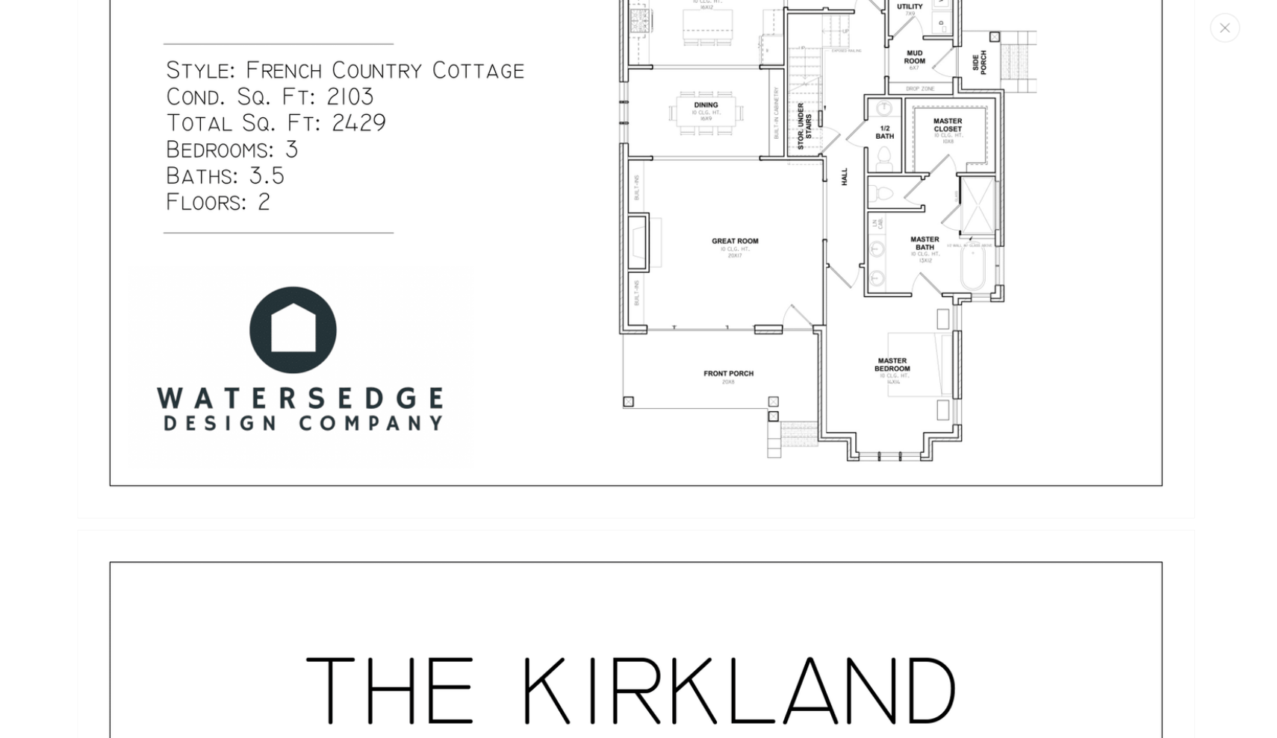
scroll to position [2386, 0]
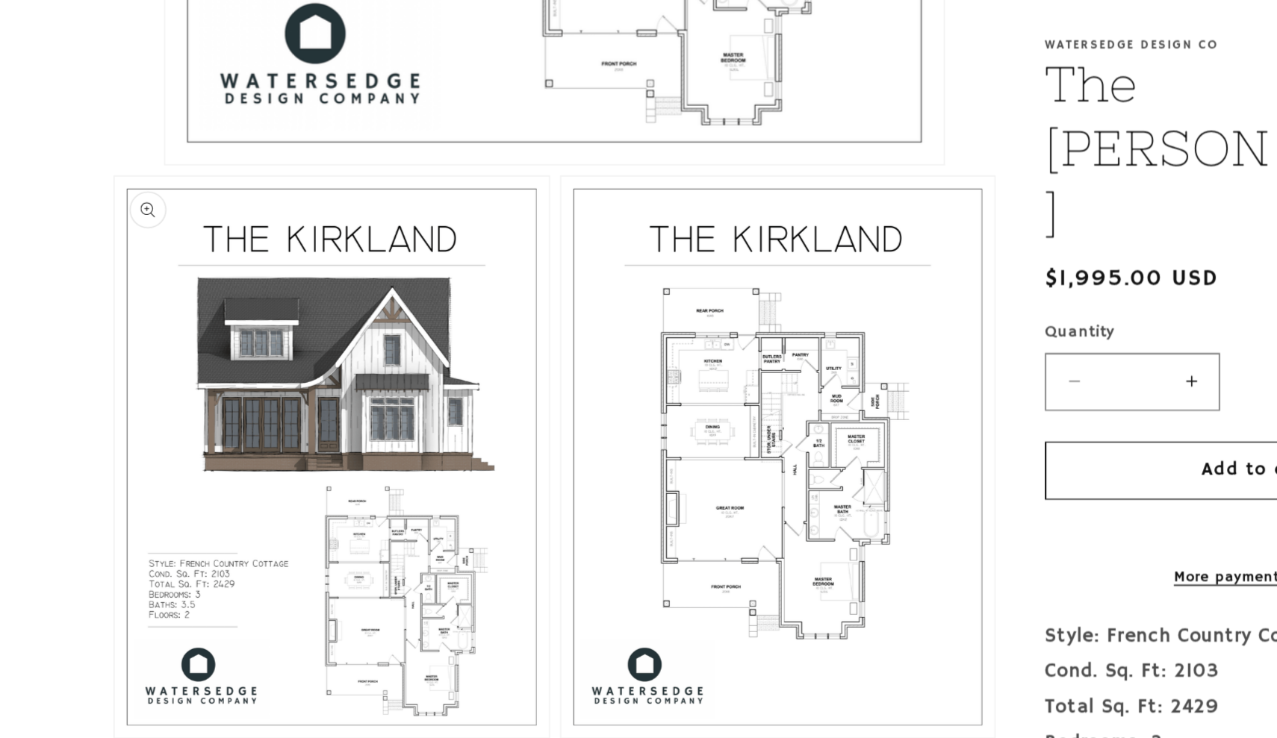
scroll to position [853, 0]
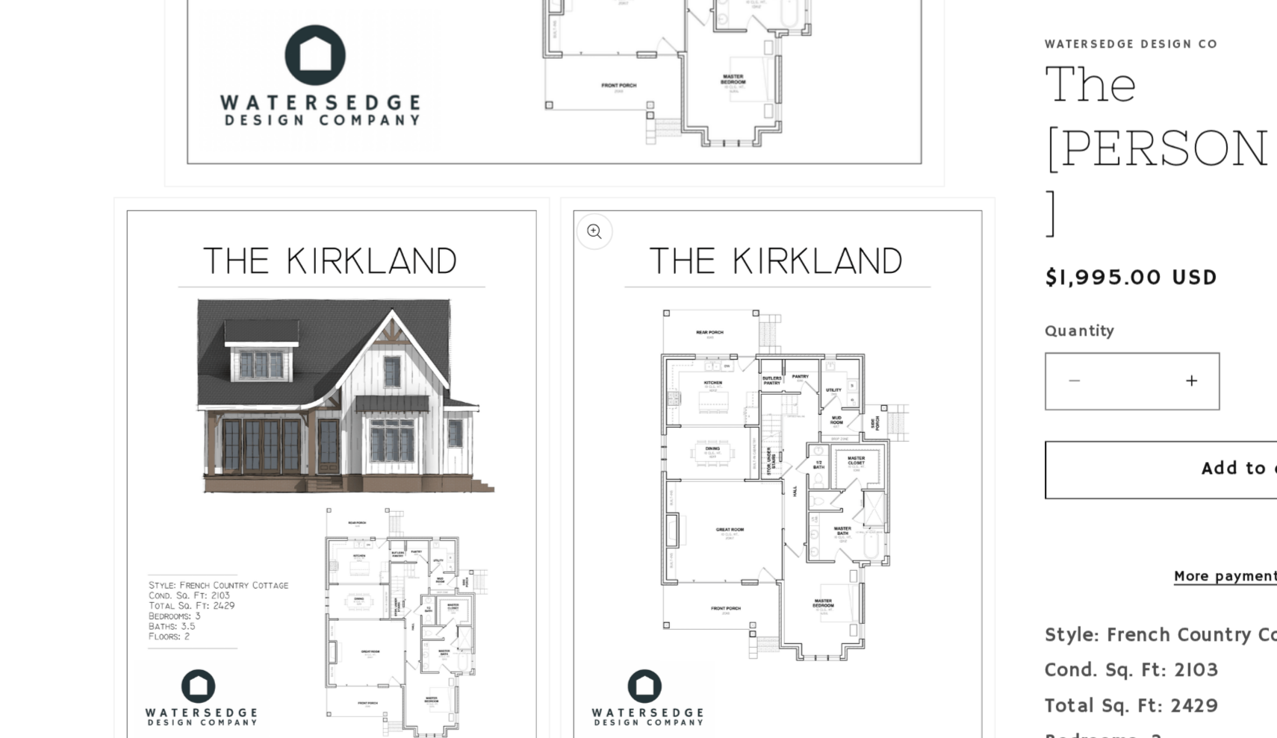
click at [499, 460] on button "Open media 3 in modal" at bounding box center [499, 460] width 0 height 0
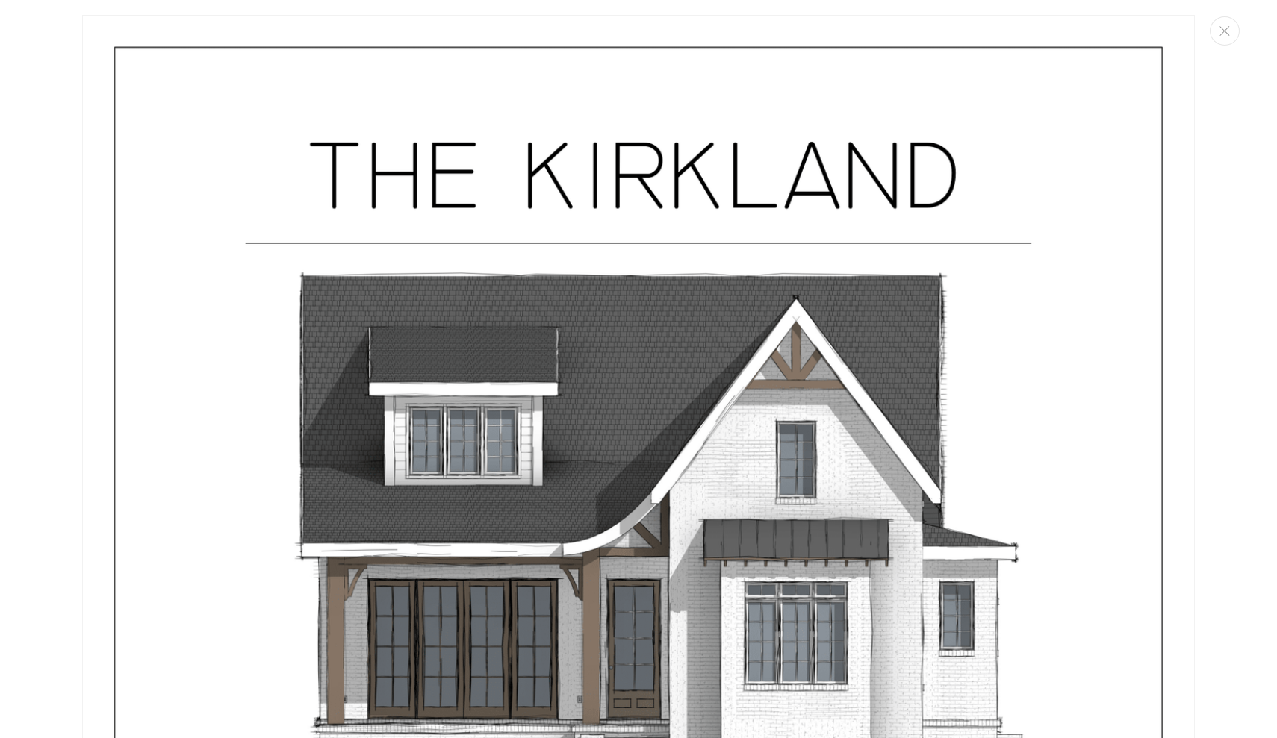
scroll to position [0, 0]
